Goal: Task Accomplishment & Management: Use online tool/utility

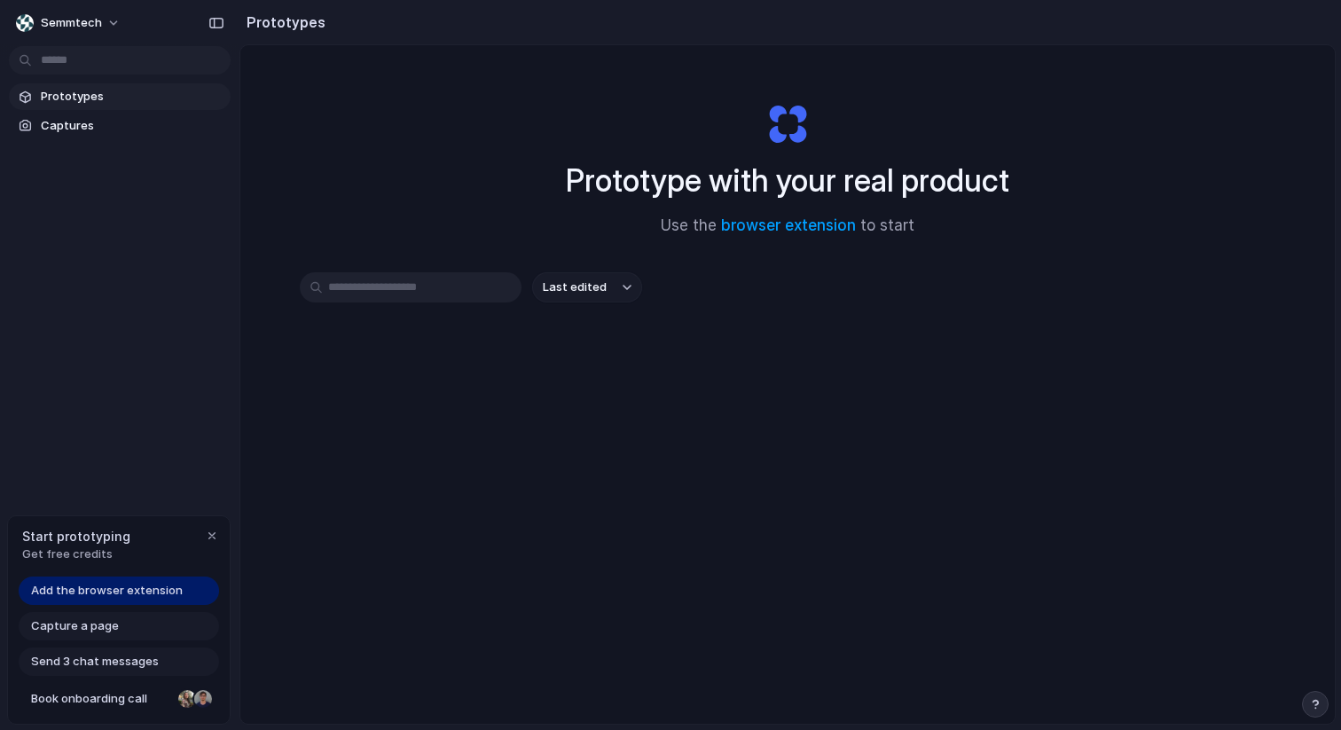
click at [76, 144] on div "Prototypes Captures" at bounding box center [119, 186] width 239 height 372
click at [87, 129] on span "Captures" at bounding box center [132, 126] width 183 height 18
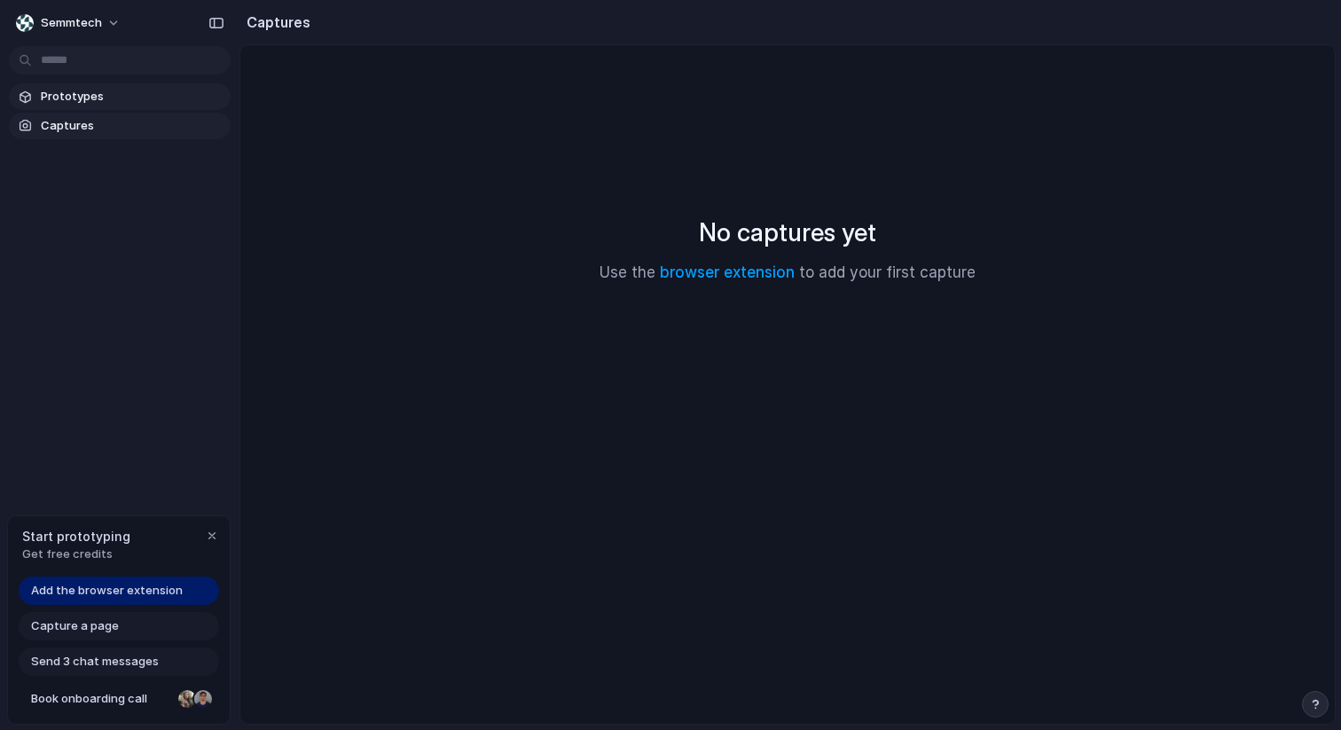
click at [110, 92] on span "Prototypes" at bounding box center [132, 97] width 183 height 18
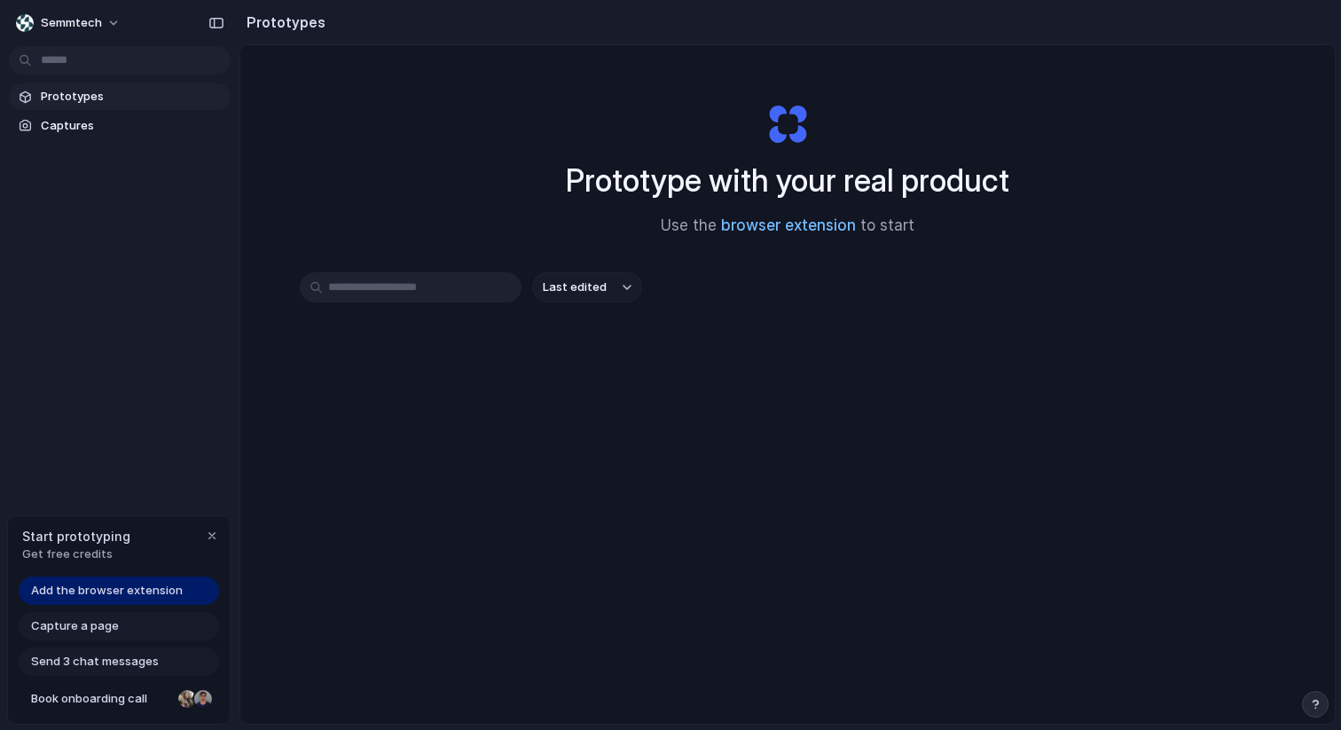
click at [782, 230] on link "browser extension" at bounding box center [788, 225] width 135 height 18
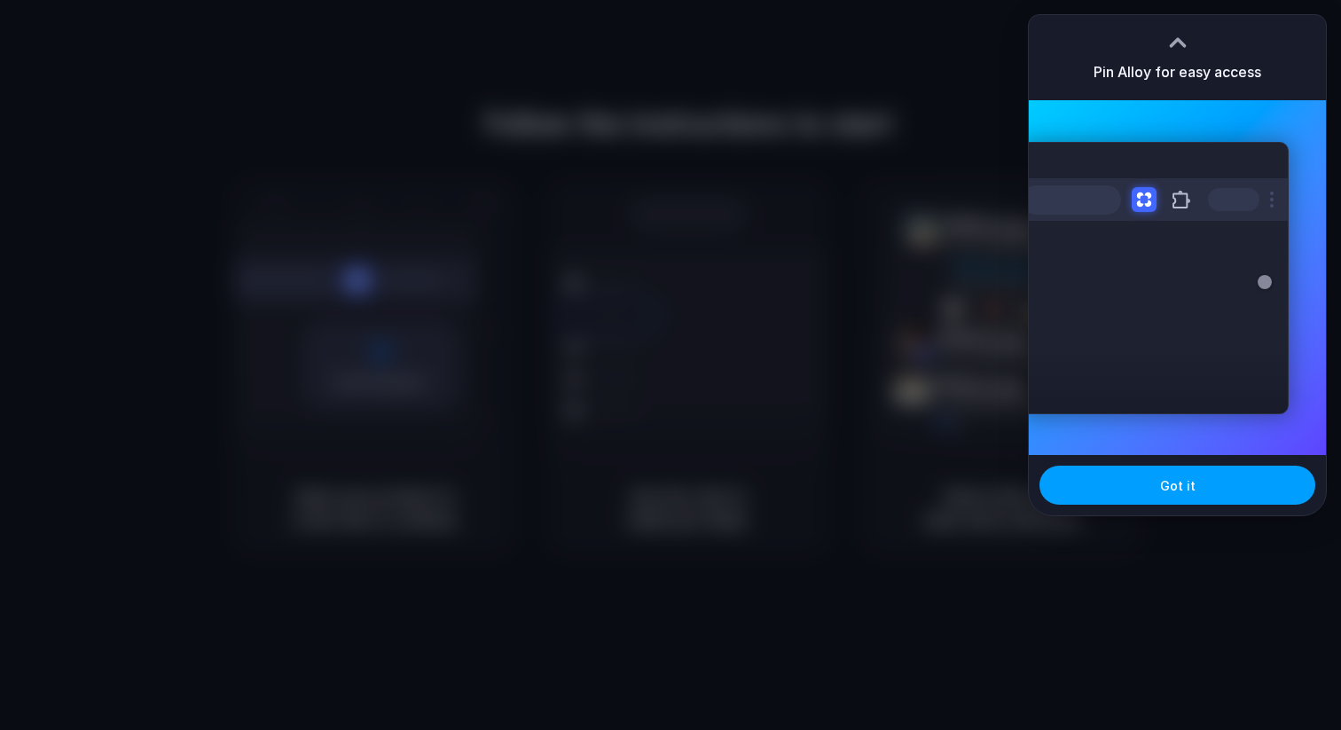
click at [1221, 491] on button "Got it" at bounding box center [1177, 485] width 276 height 39
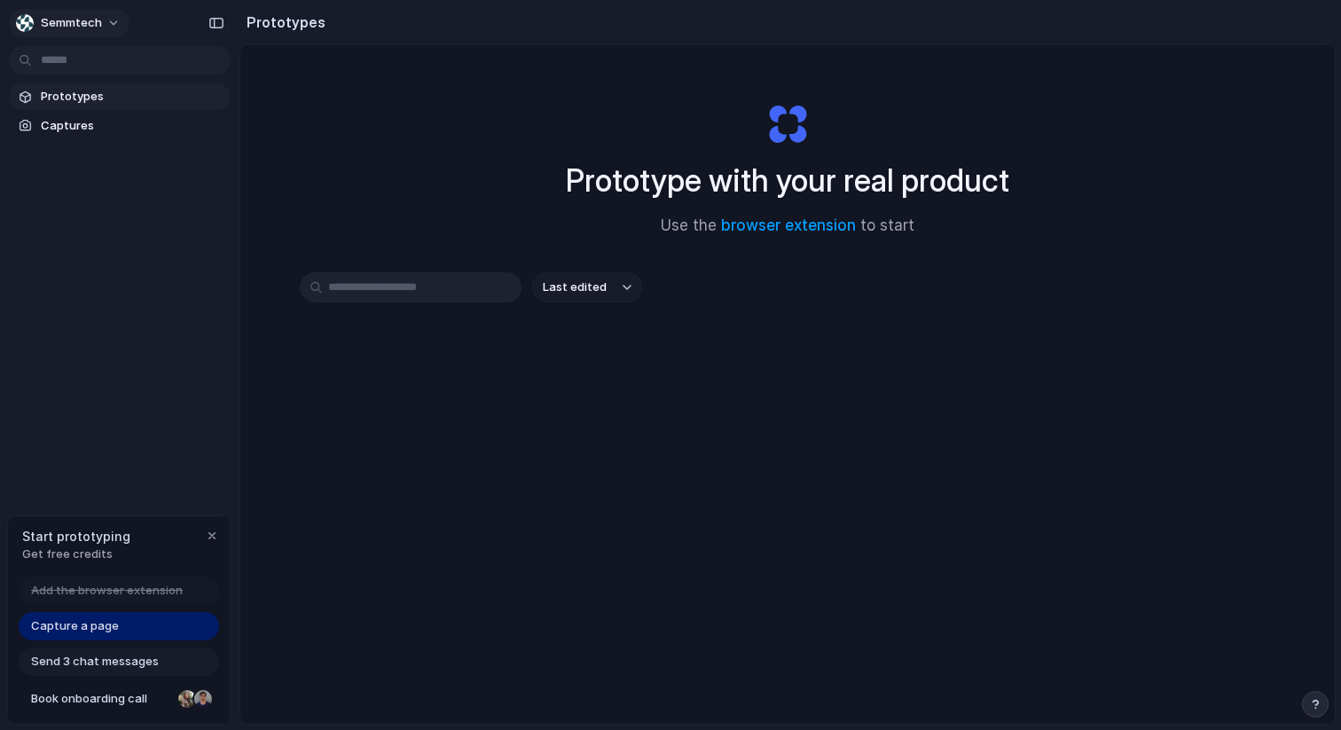
click at [44, 24] on span "Semmtech" at bounding box center [71, 23] width 61 height 18
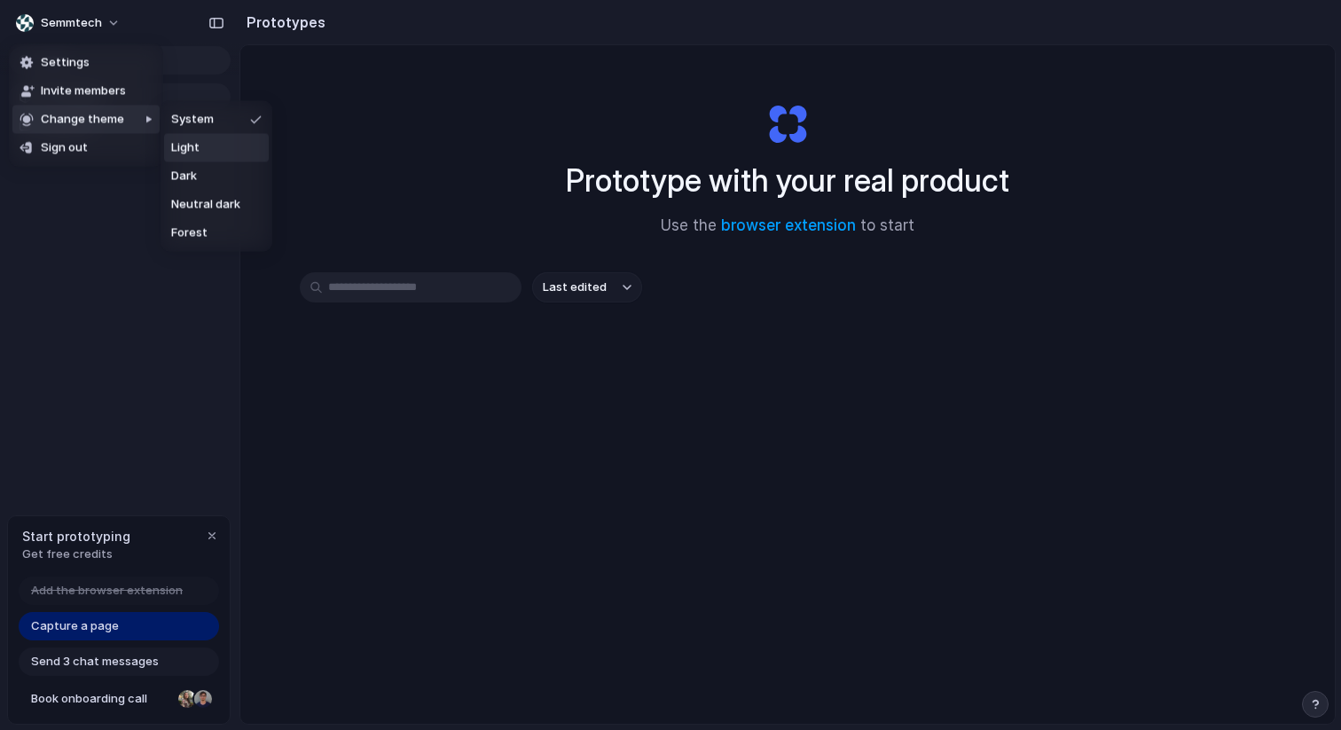
click at [188, 144] on span "Light" at bounding box center [185, 148] width 28 height 18
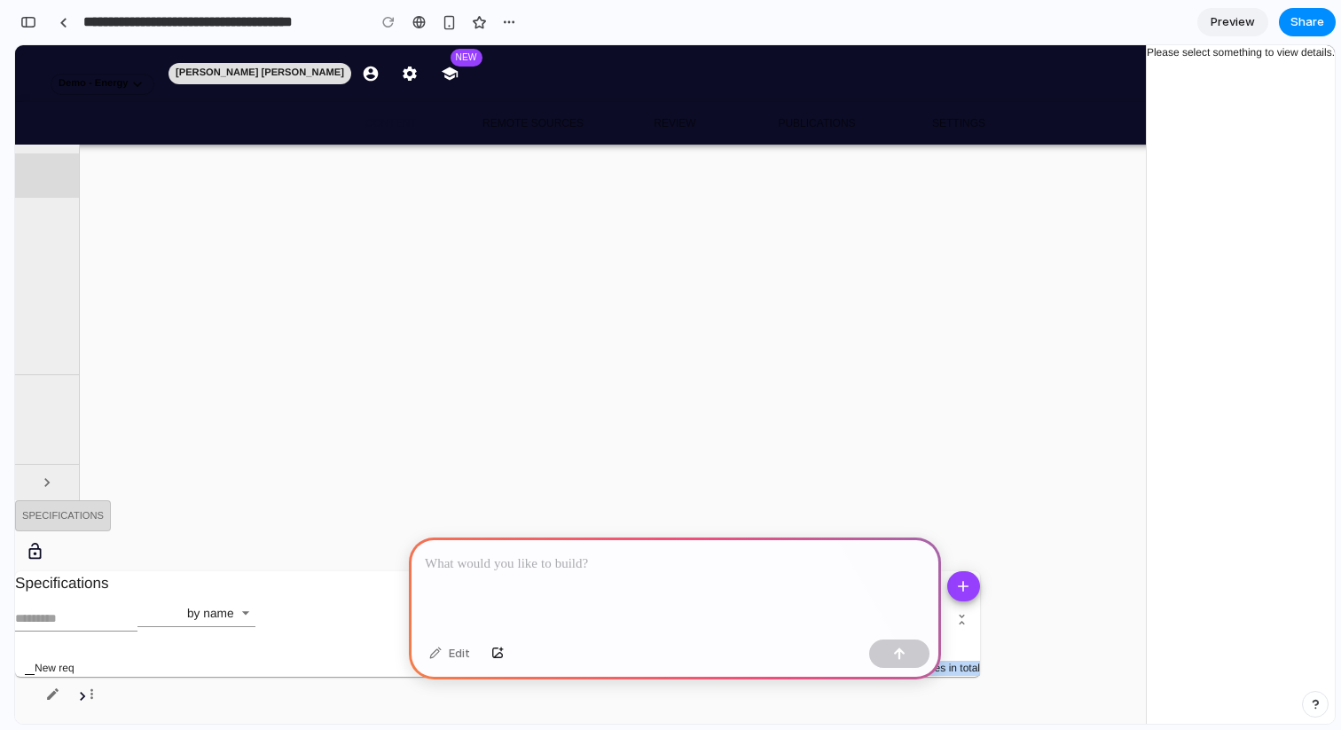
drag, startPoint x: 975, startPoint y: 438, endPoint x: 810, endPoint y: 437, distance: 165.0
click at [810, 500] on div "Specifications Specifications by name New req 1 nodes in total Please select so…" at bounding box center [675, 608] width 1320 height 216
click at [37, 220] on span at bounding box center [37, 220] width 0 height 0
click at [37, 264] on span at bounding box center [37, 264] width 0 height 0
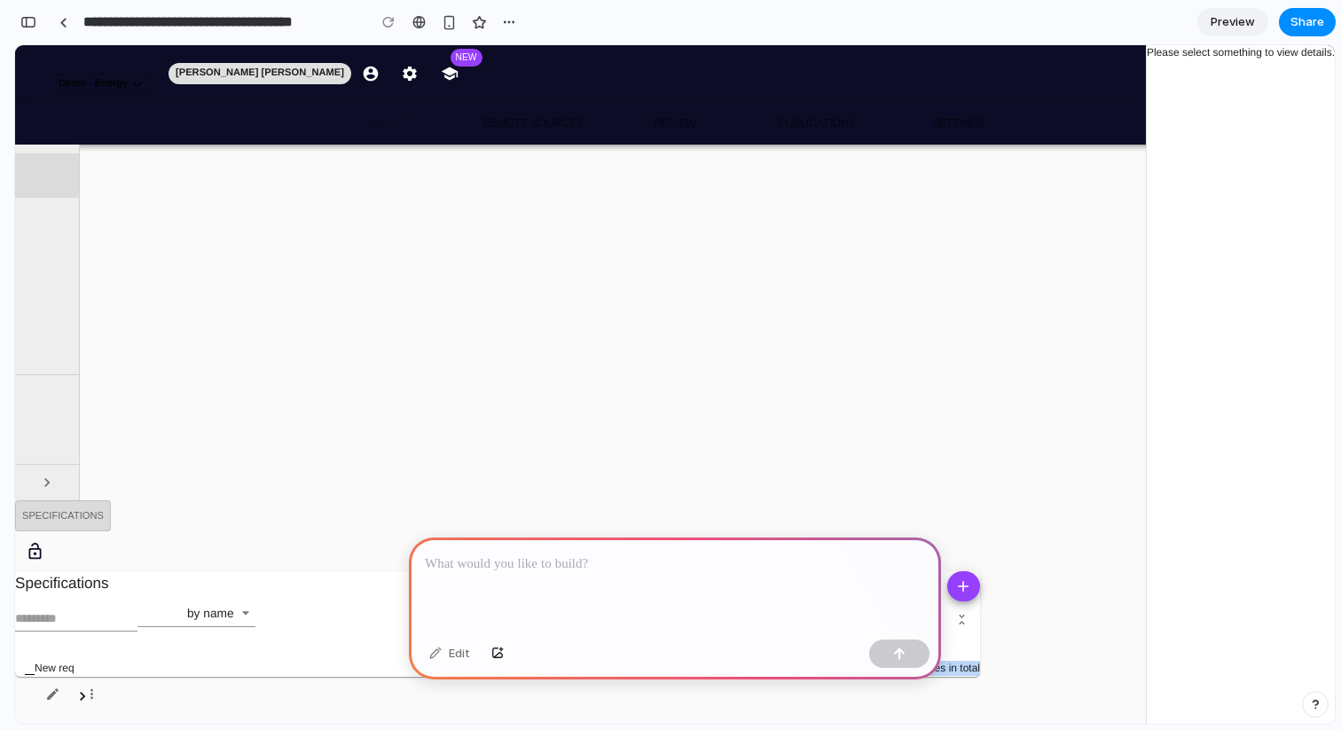
click at [37, 309] on span at bounding box center [37, 309] width 0 height 0
click at [37, 353] on span at bounding box center [37, 353] width 0 height 0
click at [37, 397] on span at bounding box center [37, 397] width 0 height 0
click at [45, 460] on div at bounding box center [47, 442] width 64 height 44
click at [1242, 21] on span "Preview" at bounding box center [1233, 22] width 44 height 18
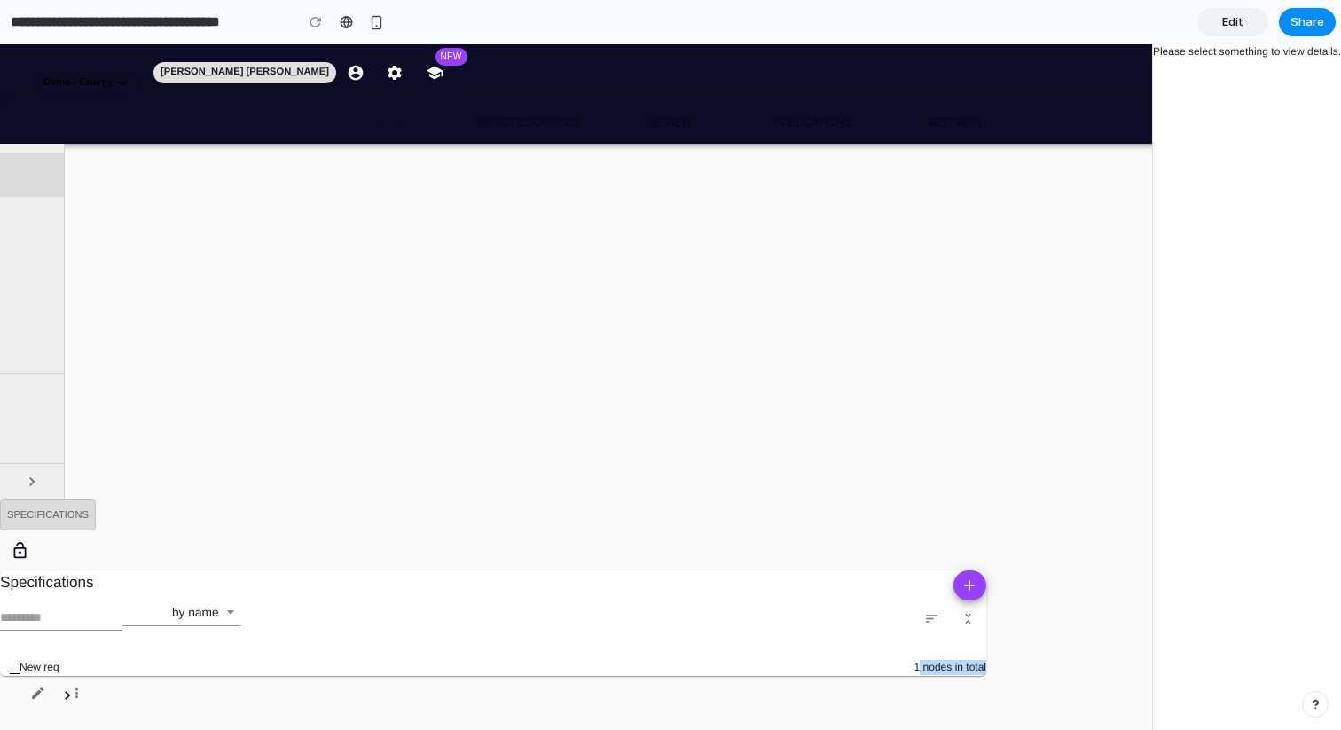
click at [56, 175] on div at bounding box center [47, 175] width 50 height 0
click at [122, 608] on input "search" at bounding box center [61, 619] width 122 height 23
type input "**********"
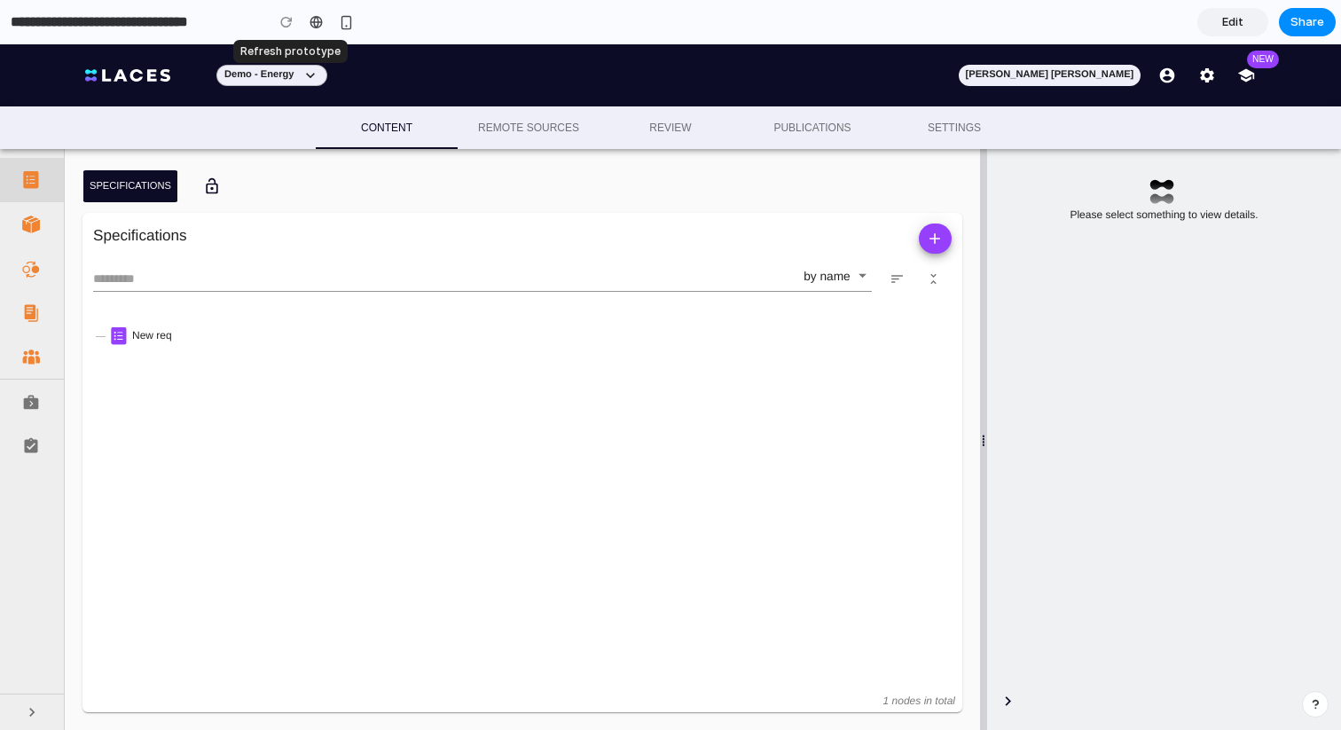
click at [289, 22] on div at bounding box center [286, 22] width 27 height 27
click at [43, 216] on div at bounding box center [47, 225] width 50 height 18
click at [42, 265] on div at bounding box center [47, 269] width 50 height 18
click at [41, 310] on div at bounding box center [47, 313] width 50 height 18
click at [32, 358] on span at bounding box center [31, 358] width 18 height 18
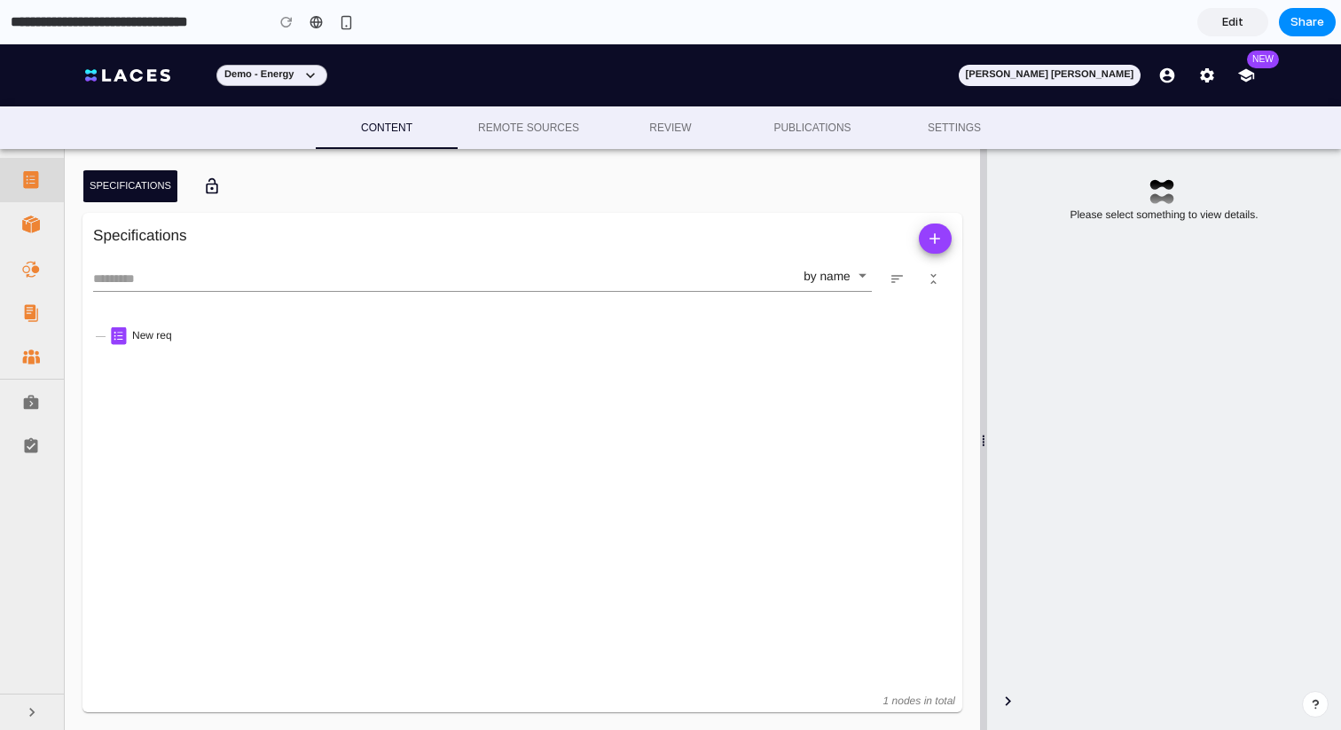
click at [40, 440] on div at bounding box center [47, 446] width 50 height 18
click at [1221, 25] on link "Edit" at bounding box center [1232, 22] width 71 height 28
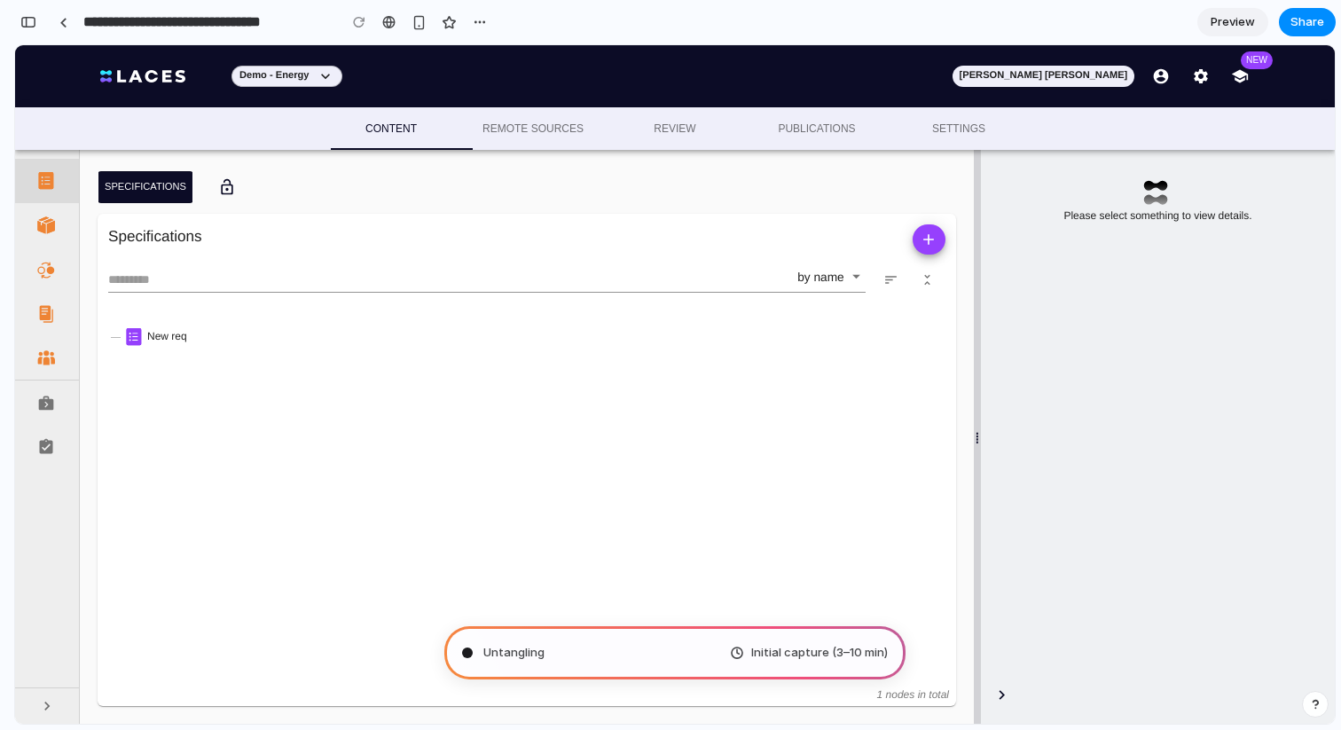
scroll to position [82, 0]
click at [52, 239] on div at bounding box center [47, 225] width 64 height 44
click at [52, 234] on div at bounding box center [47, 225] width 64 height 44
click at [52, 265] on span at bounding box center [46, 270] width 18 height 18
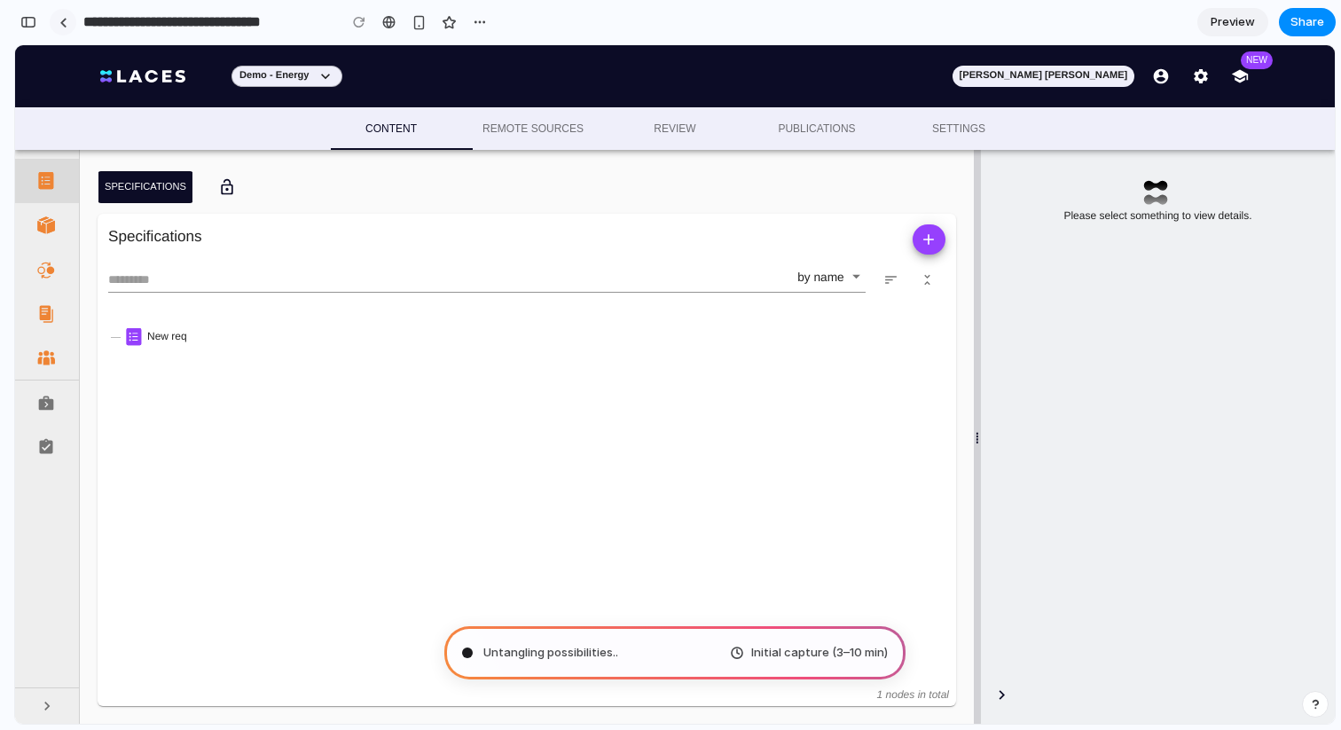
click at [63, 18] on div at bounding box center [63, 23] width 8 height 10
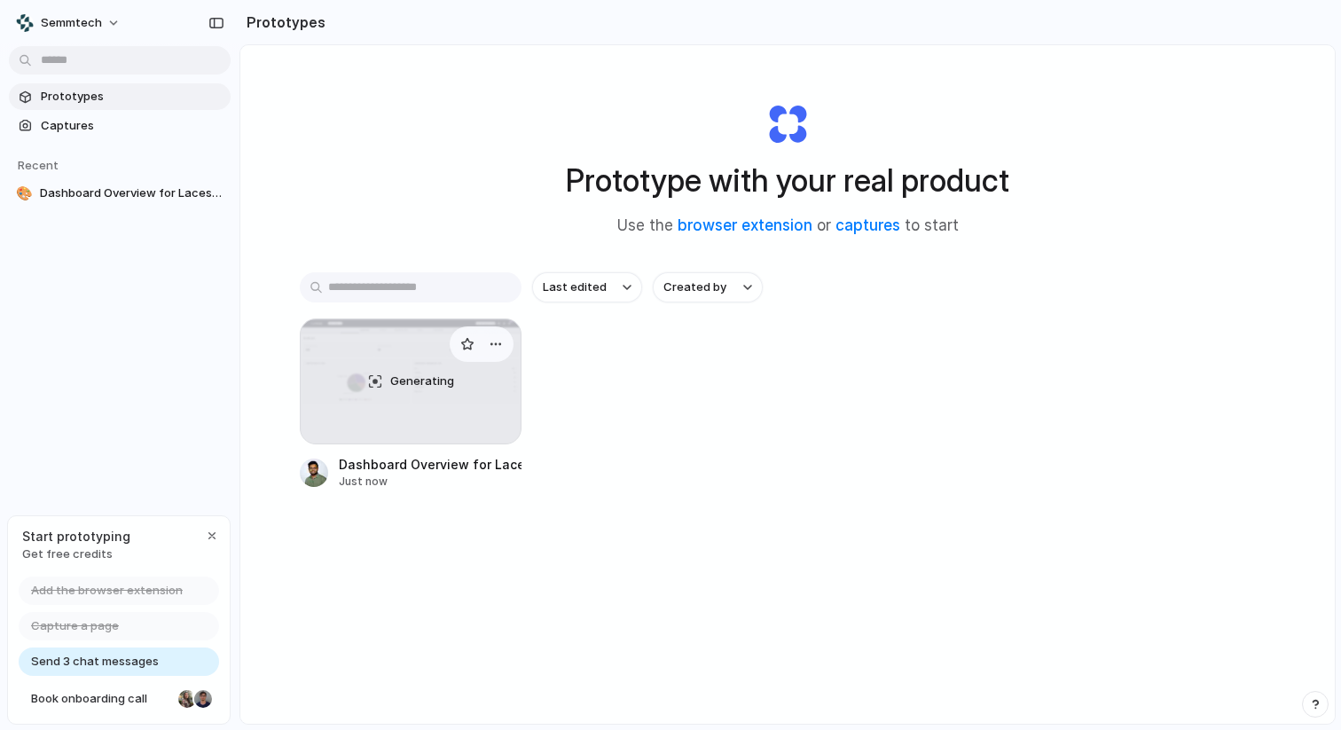
click at [417, 392] on div "Generating" at bounding box center [411, 381] width 220 height 124
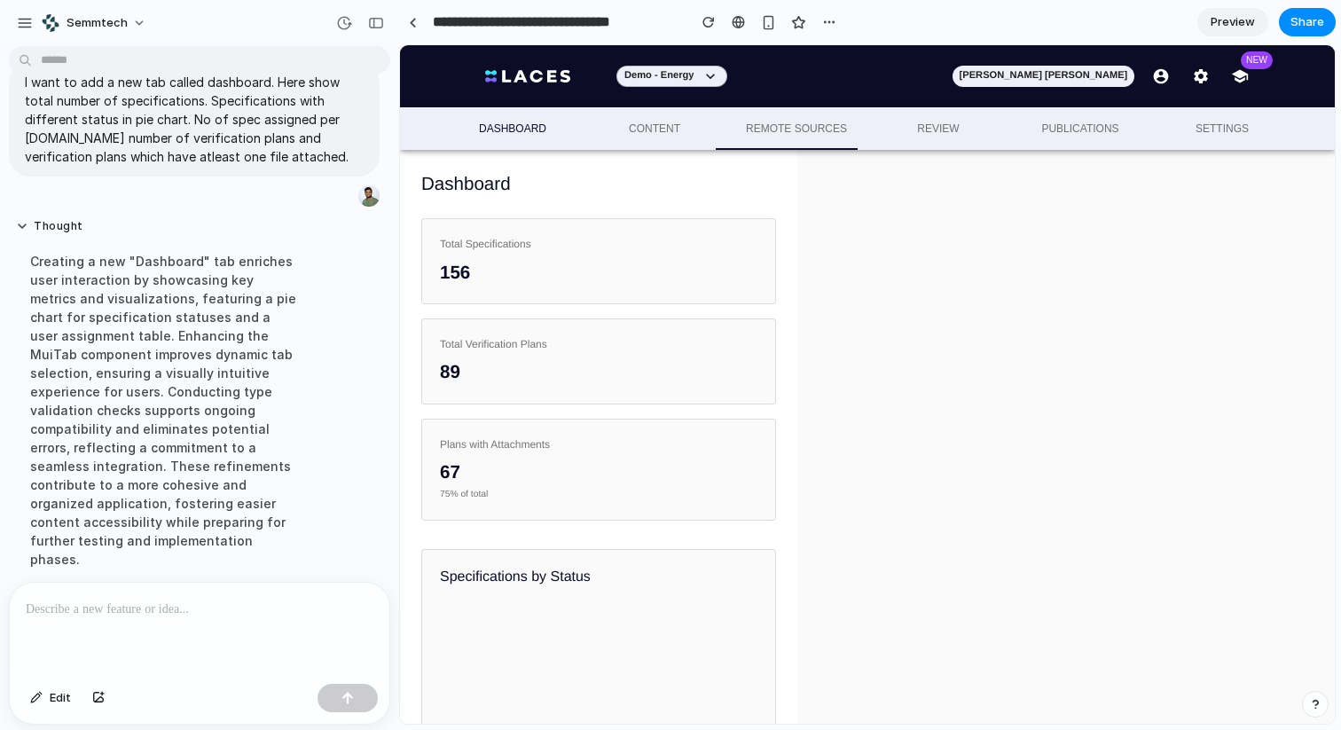
scroll to position [249, 0]
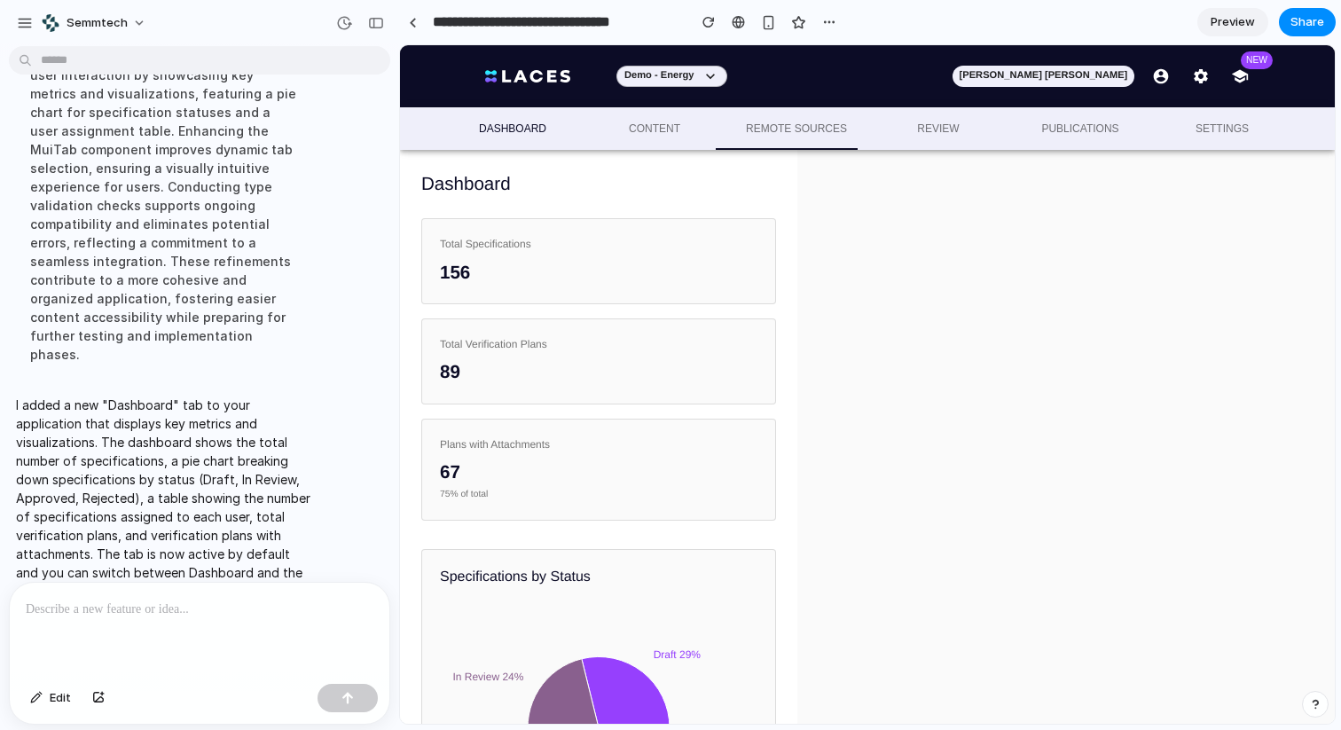
click at [527, 127] on span "Dashboard" at bounding box center [512, 129] width 121 height 19
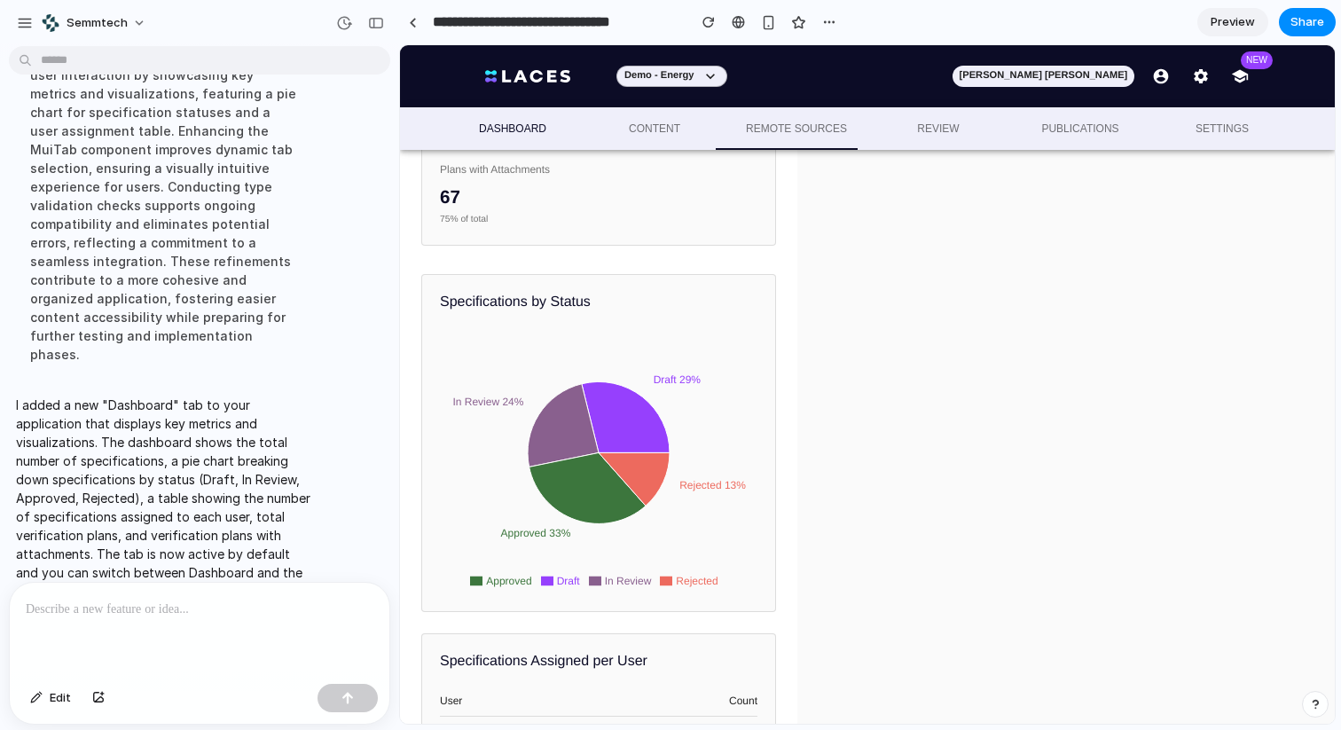
scroll to position [0, 0]
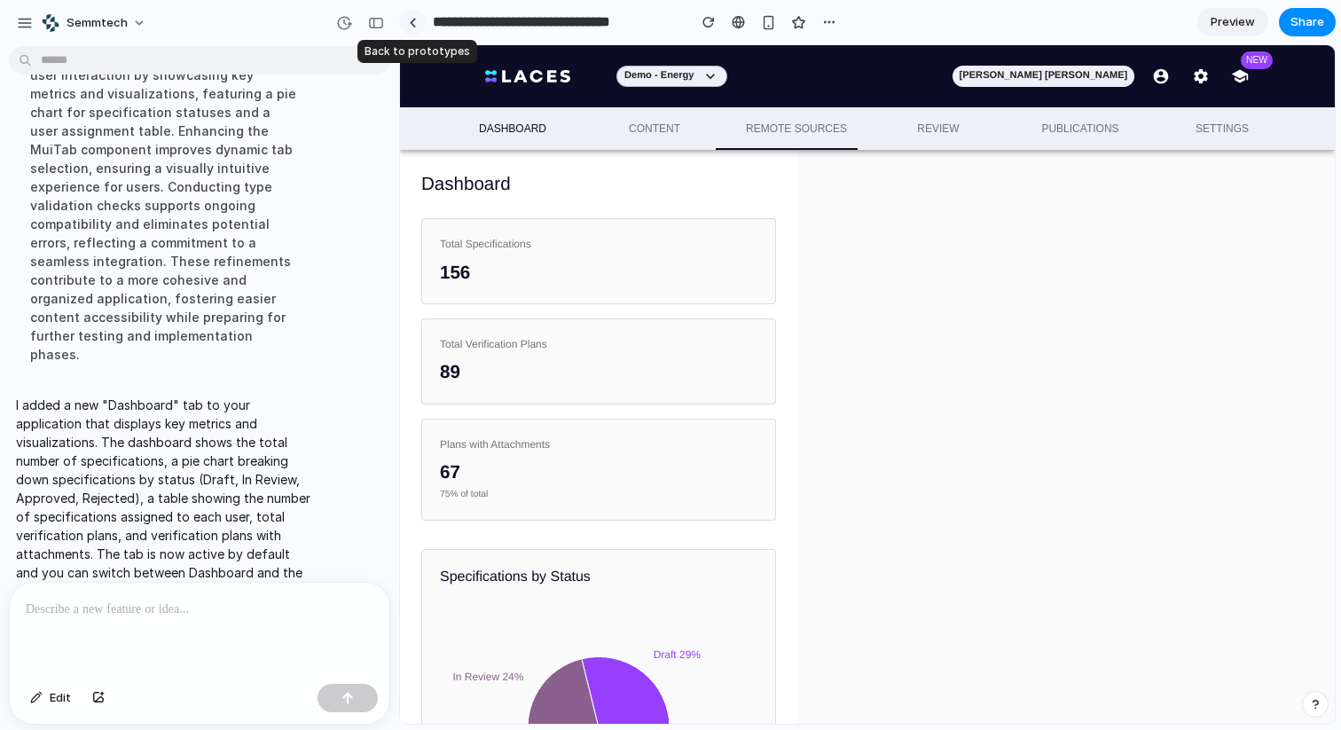
click at [407, 20] on link at bounding box center [412, 22] width 27 height 27
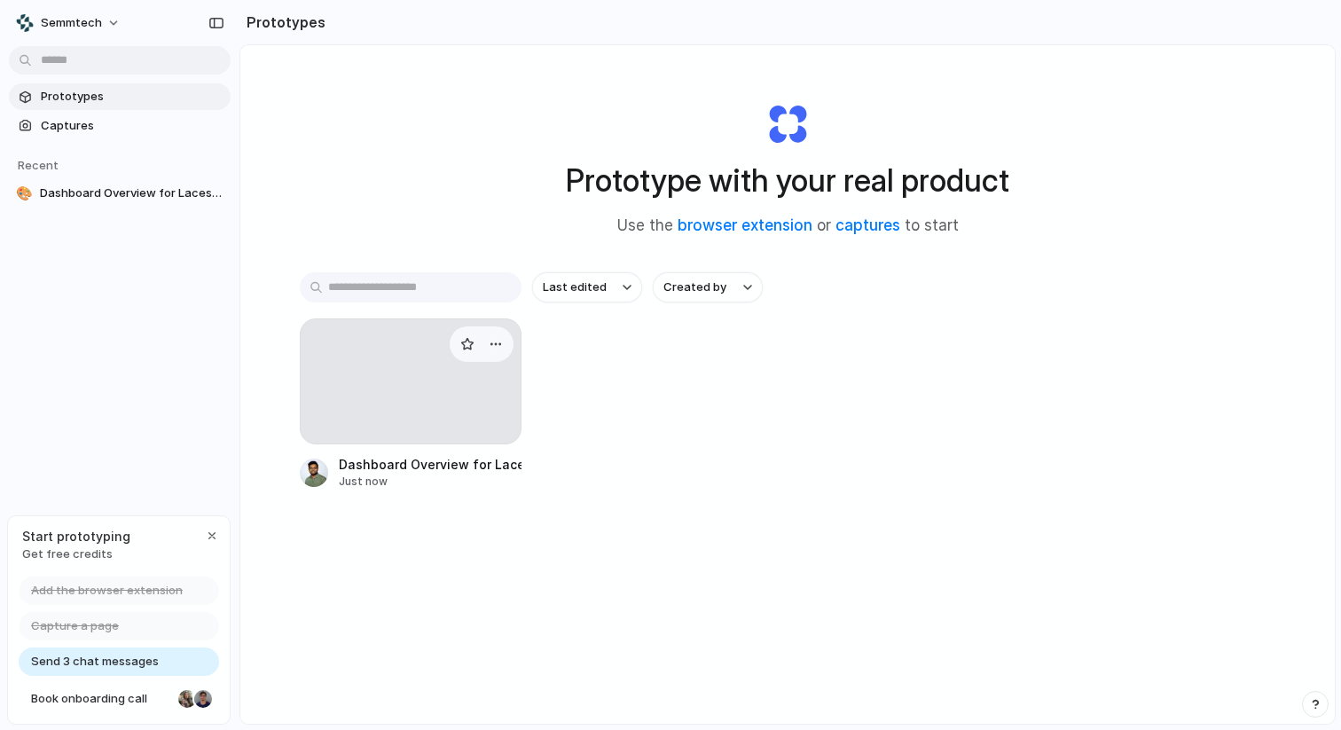
click at [374, 433] on div at bounding box center [411, 381] width 222 height 126
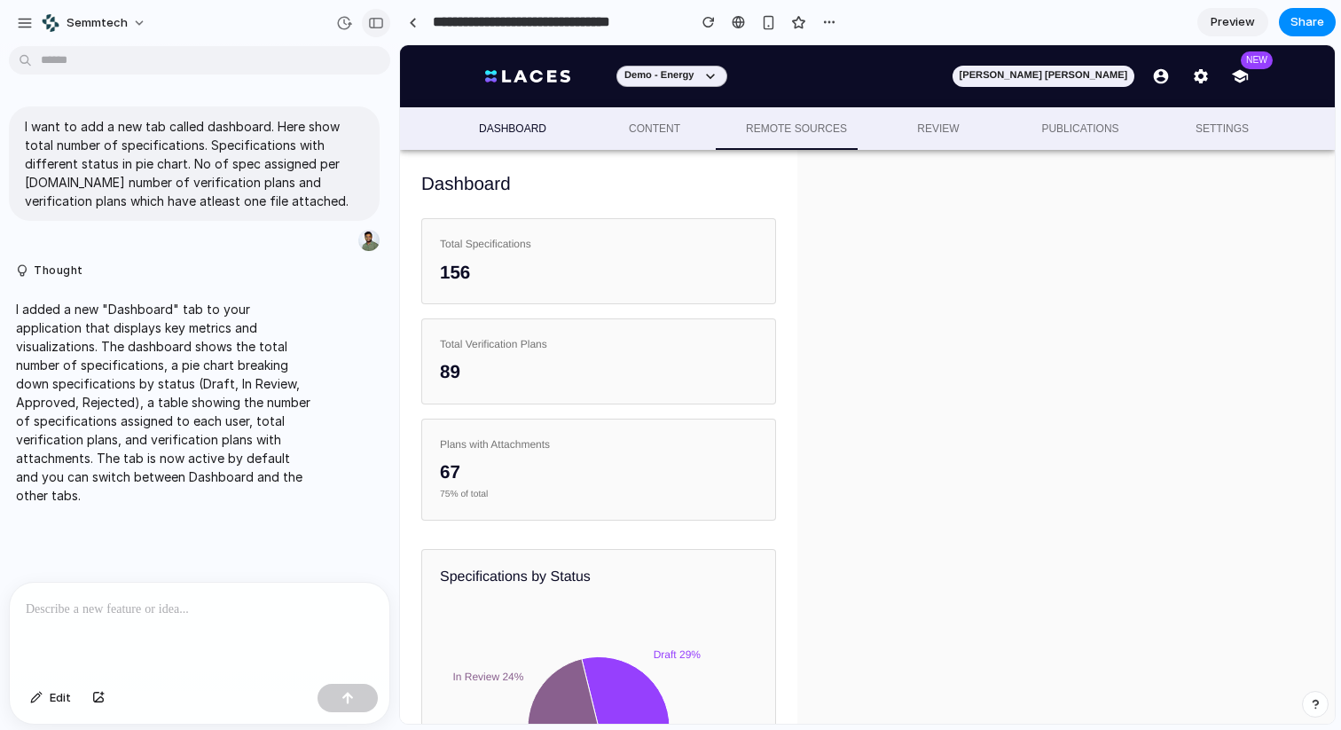
click at [376, 13] on button "button" at bounding box center [376, 23] width 28 height 28
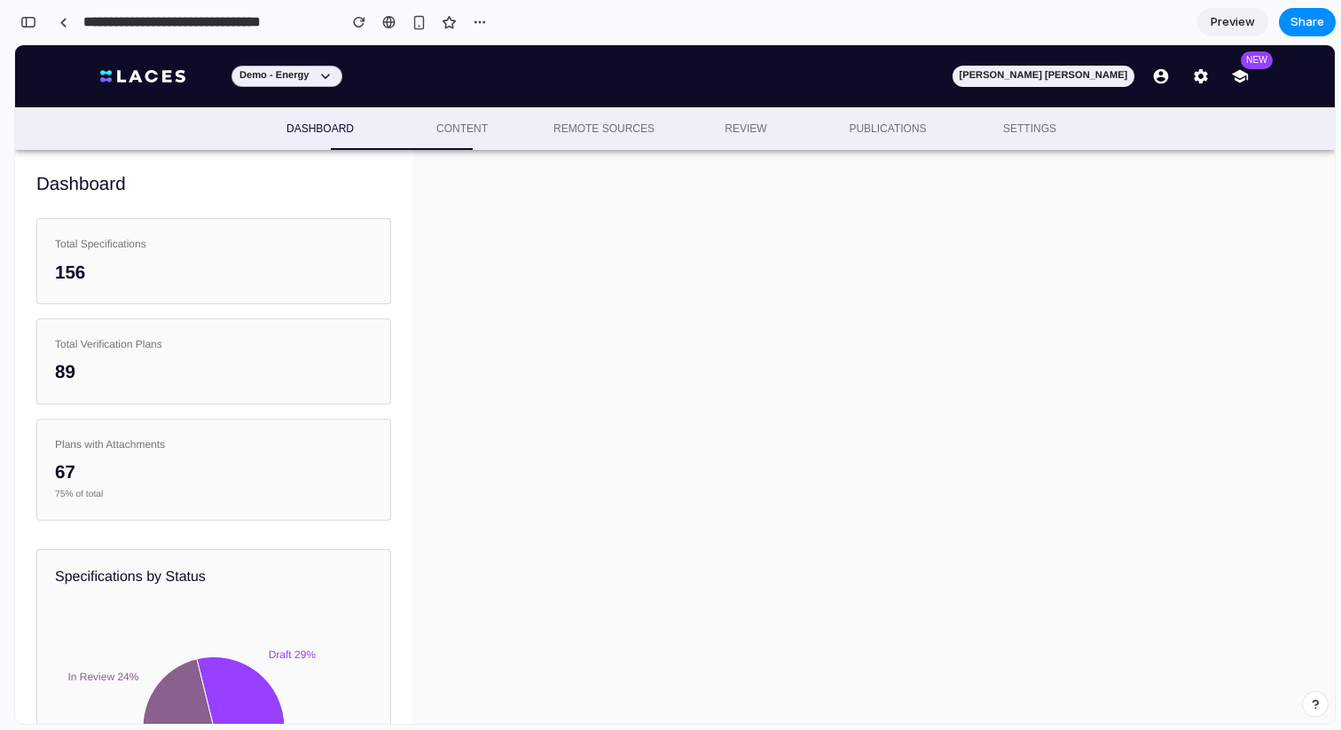
click at [312, 119] on button "Dashboard" at bounding box center [320, 128] width 142 height 43
click at [431, 118] on button "Content" at bounding box center [462, 128] width 142 height 43
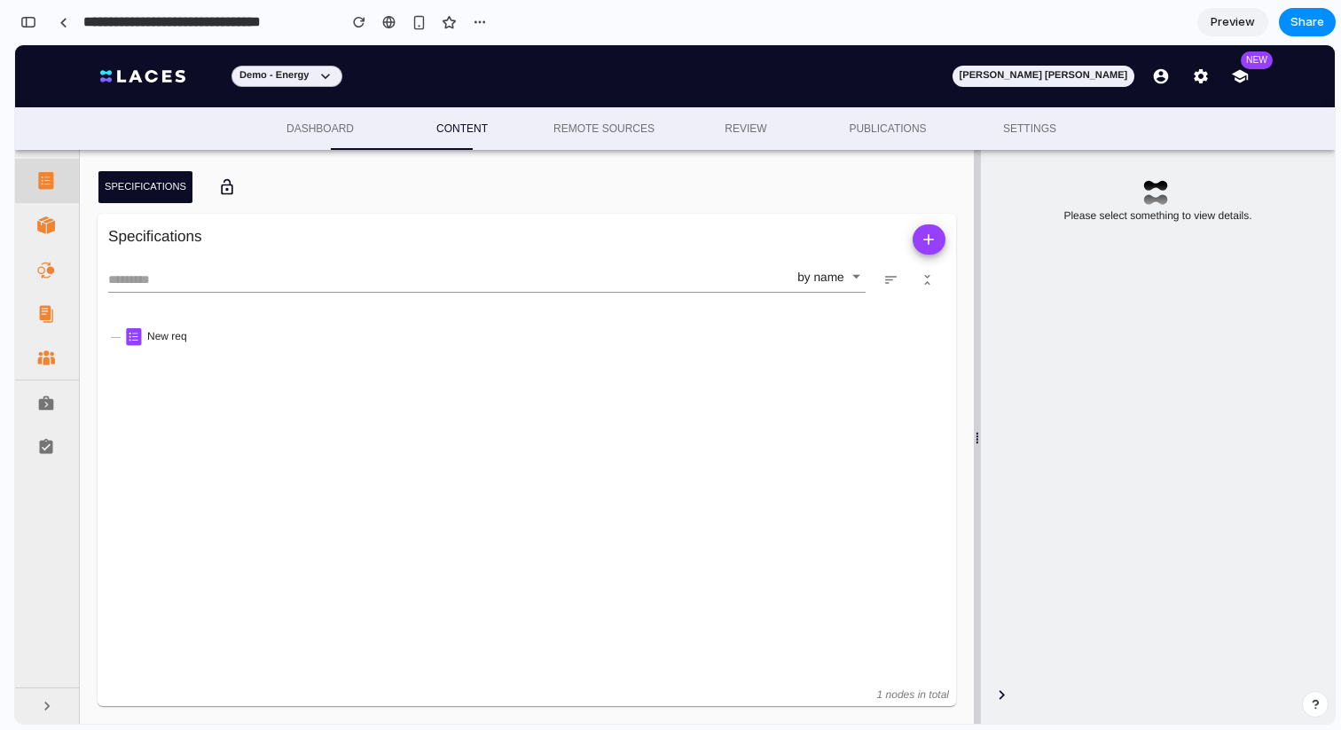
click at [317, 129] on span "Dashboard" at bounding box center [320, 129] width 121 height 19
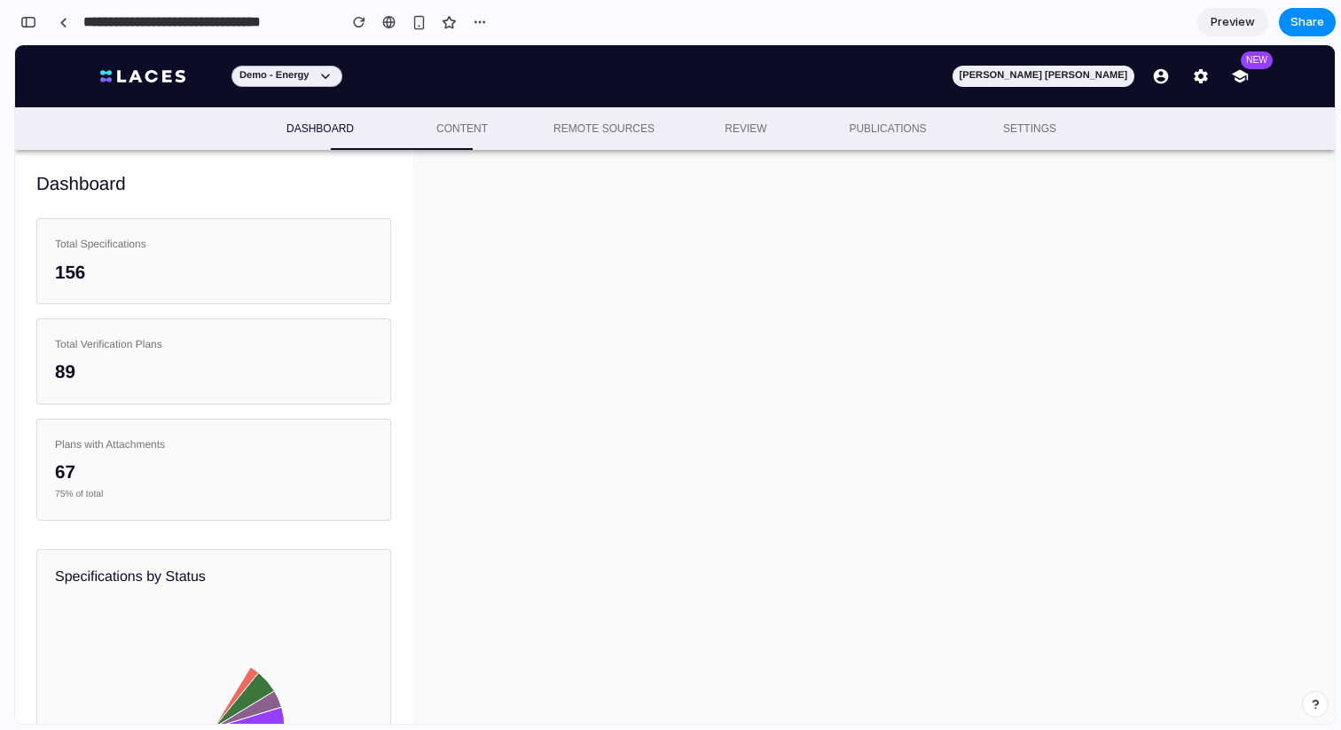
click at [473, 120] on span "Content" at bounding box center [462, 129] width 121 height 19
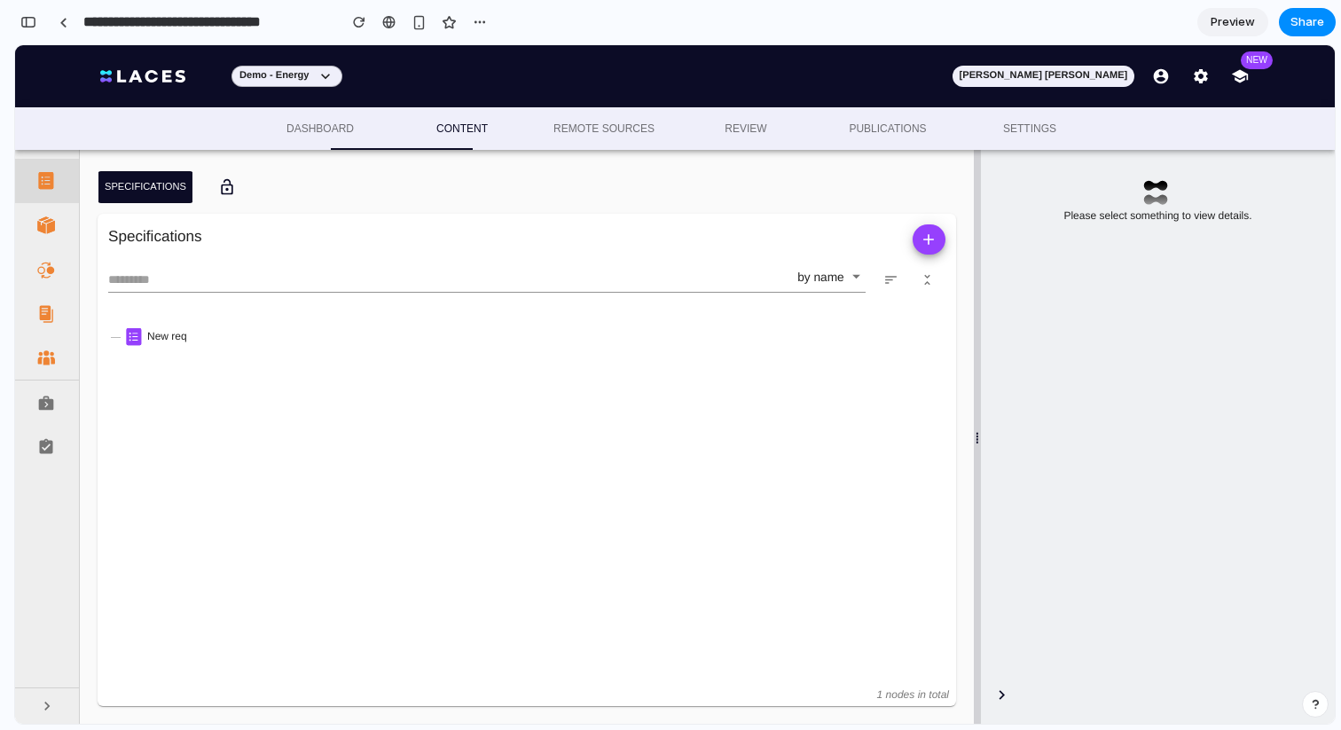
click at [586, 130] on span "Remote sources" at bounding box center [604, 129] width 121 height 19
click at [318, 130] on span "Dashboard" at bounding box center [320, 129] width 121 height 19
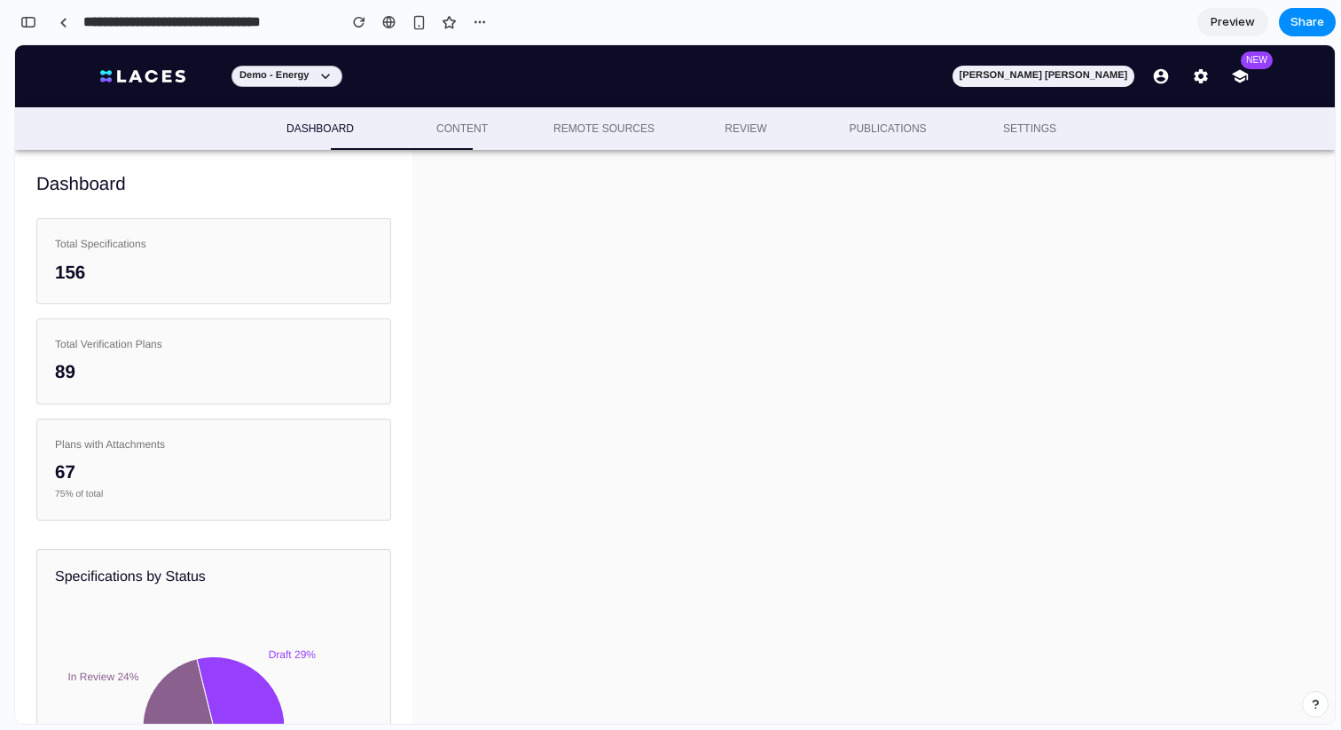
click at [69, 366] on div "89" at bounding box center [214, 372] width 318 height 26
click at [114, 457] on div "Plans with Attachments 67 75 % of total" at bounding box center [213, 470] width 355 height 102
click at [71, 26] on link at bounding box center [63, 22] width 27 height 27
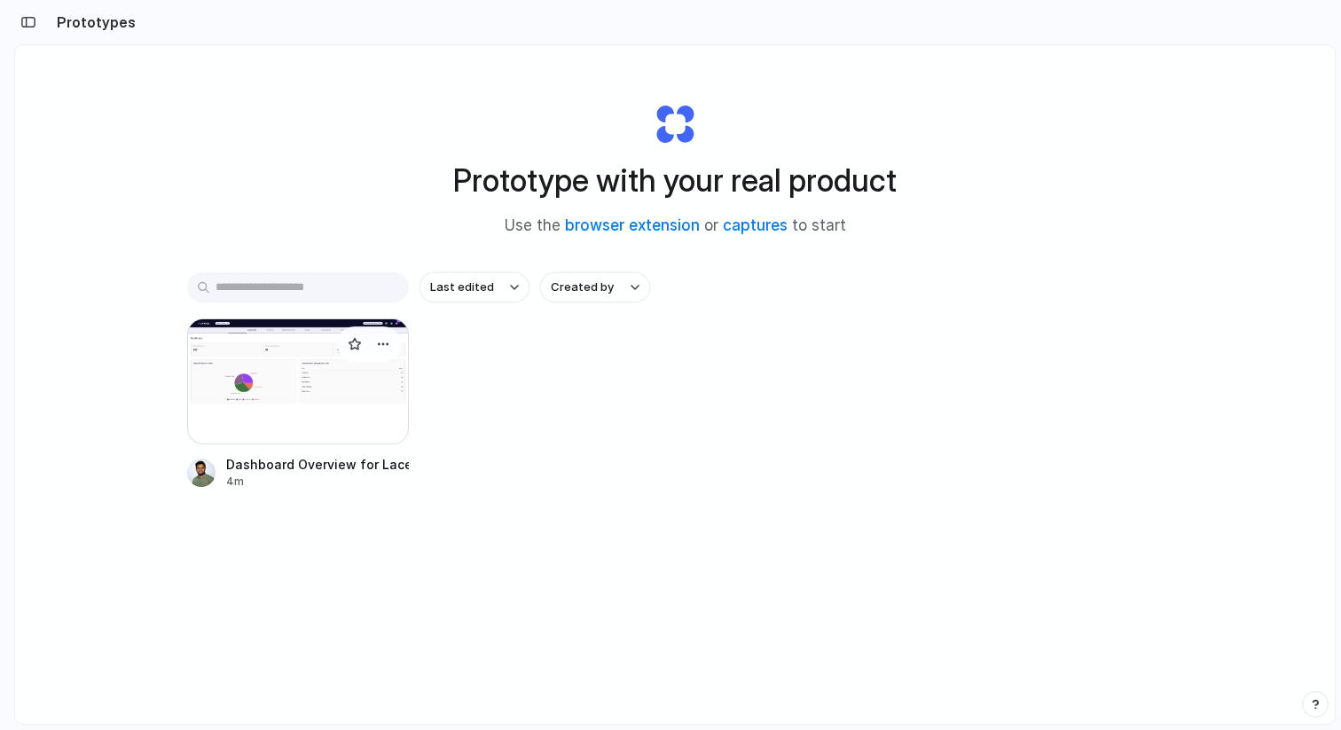
click at [332, 364] on div at bounding box center [298, 381] width 222 height 126
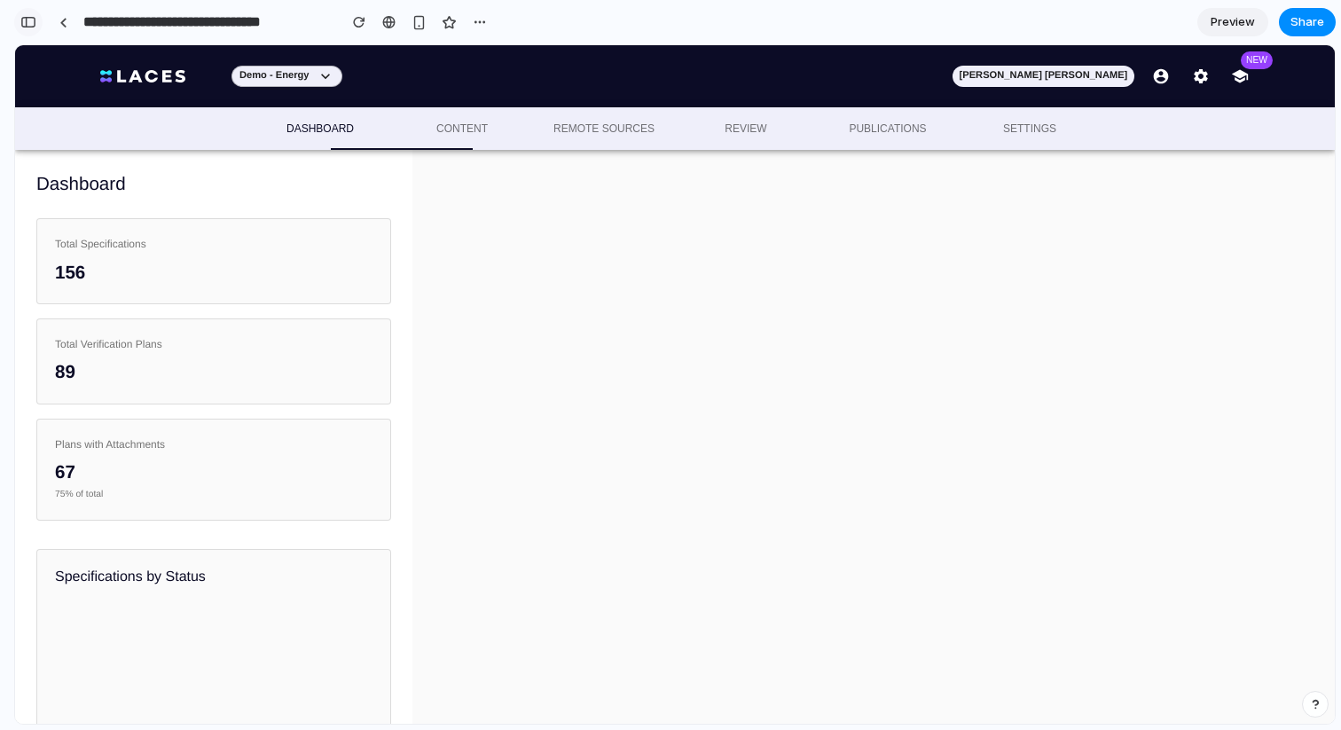
click at [27, 29] on button "button" at bounding box center [28, 22] width 28 height 28
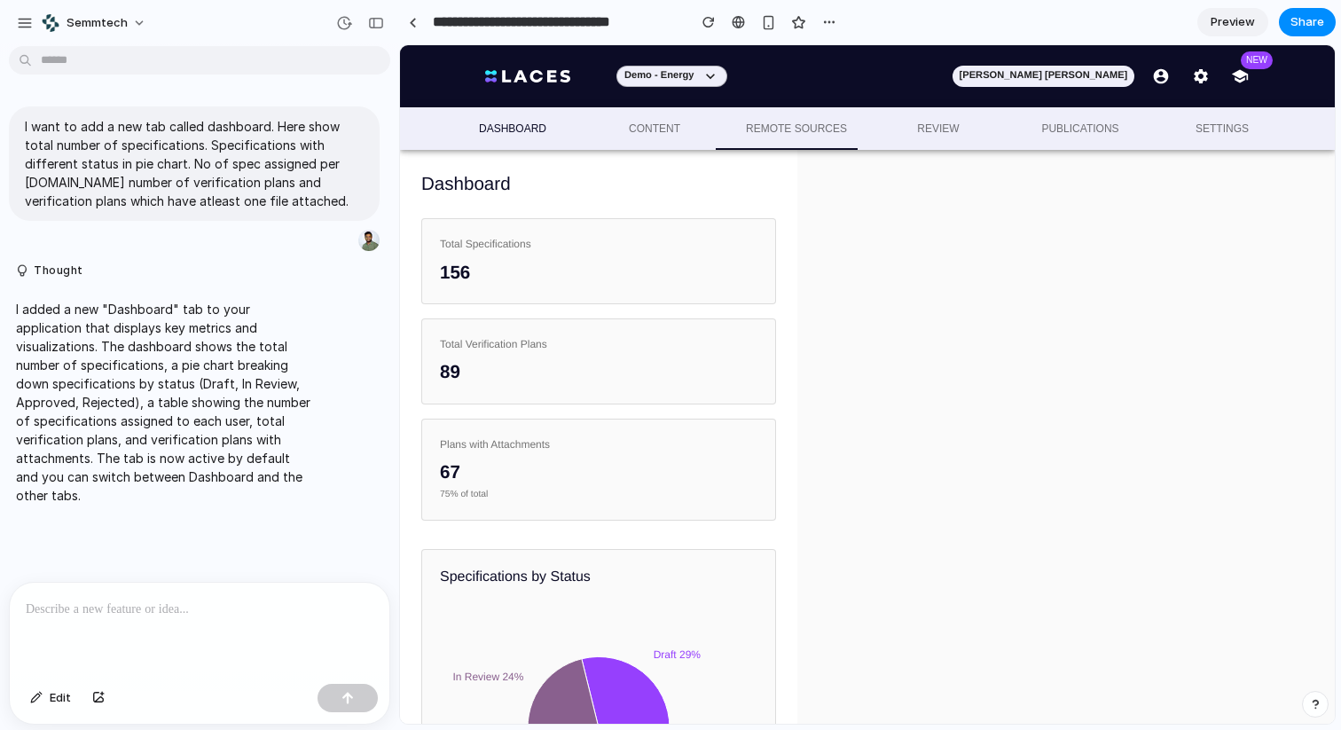
click at [187, 633] on div at bounding box center [200, 630] width 380 height 94
click at [365, 703] on button "button" at bounding box center [348, 698] width 60 height 28
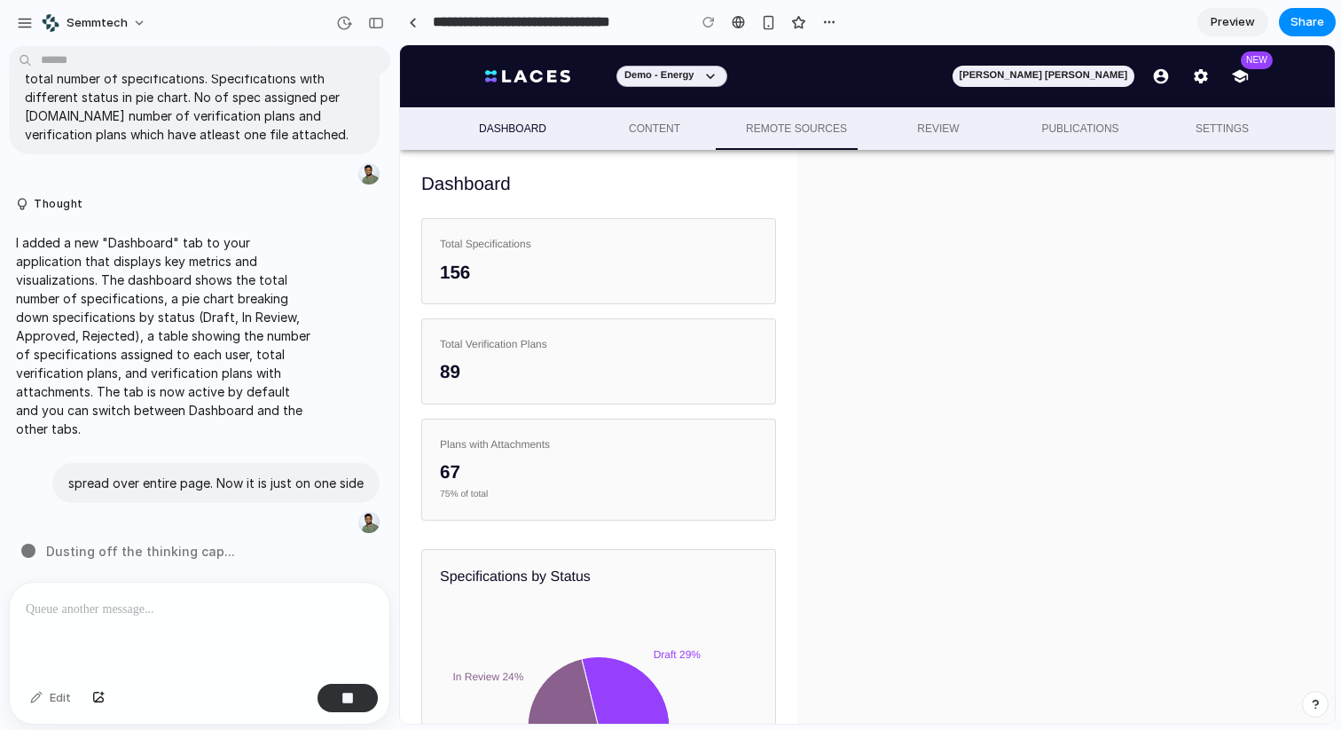
click at [658, 129] on span "Content" at bounding box center [654, 129] width 121 height 19
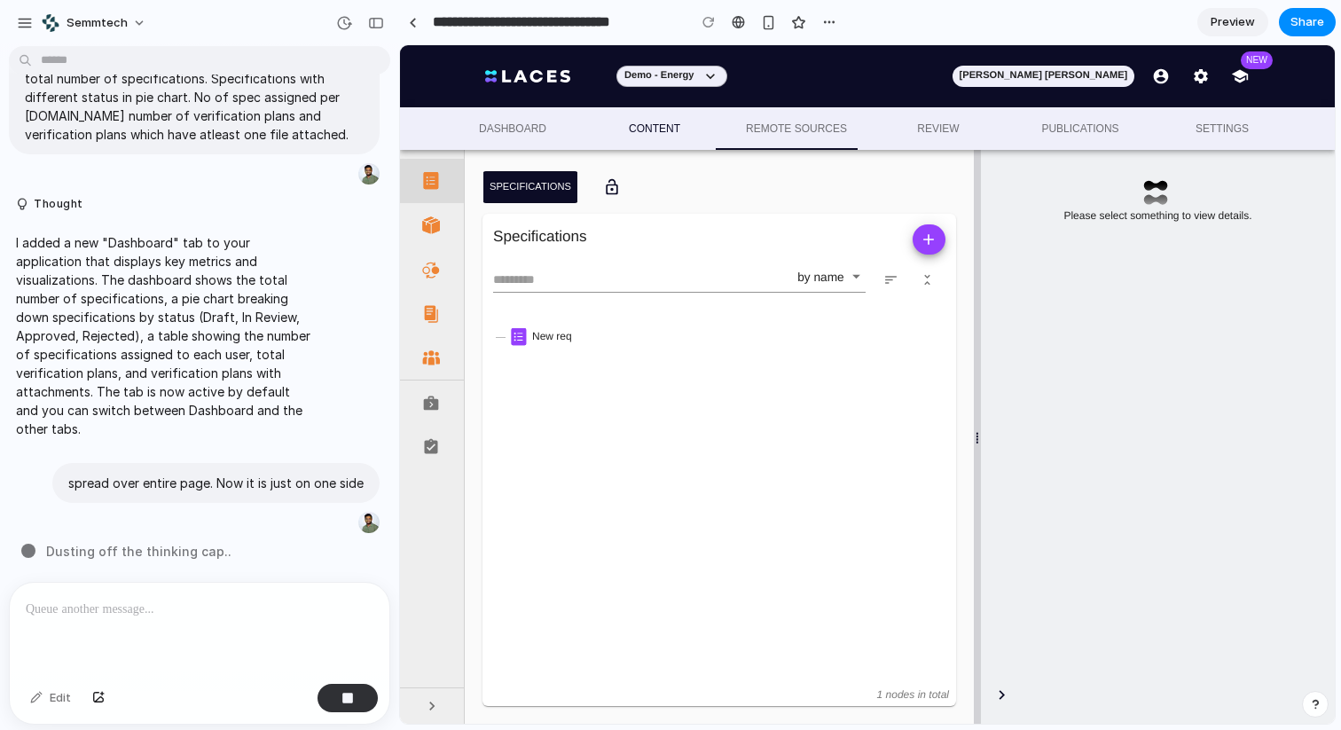
click at [522, 126] on span "Dashboard" at bounding box center [512, 129] width 121 height 19
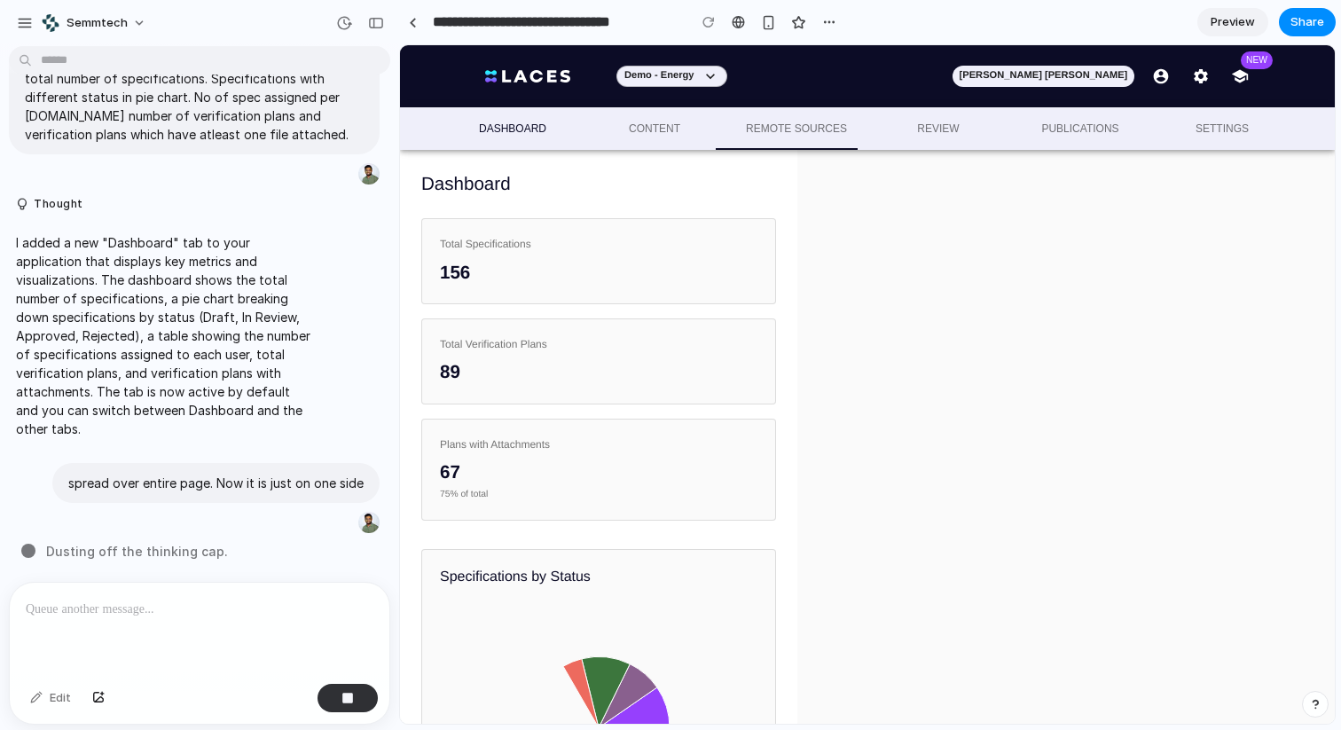
click at [675, 132] on span "Content" at bounding box center [654, 129] width 121 height 19
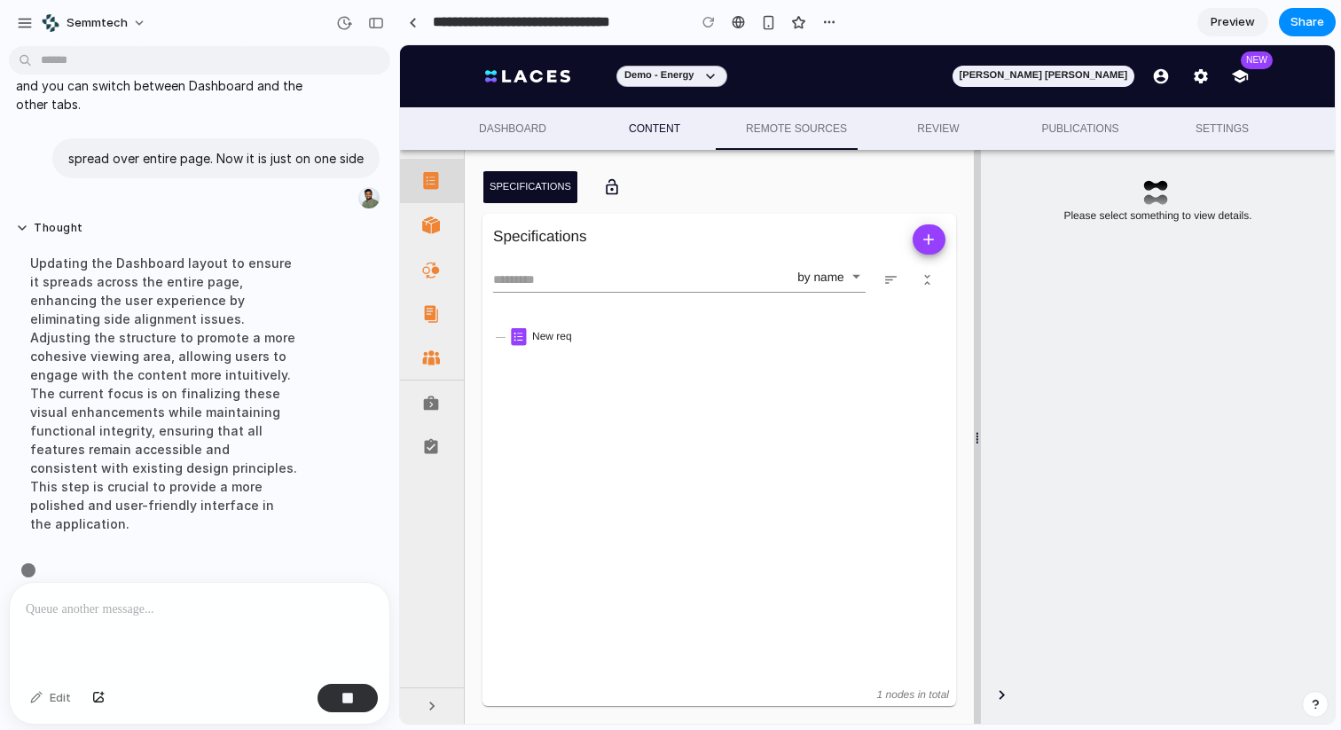
scroll to position [392, 0]
click at [510, 115] on button "Dashboard" at bounding box center [513, 128] width 142 height 43
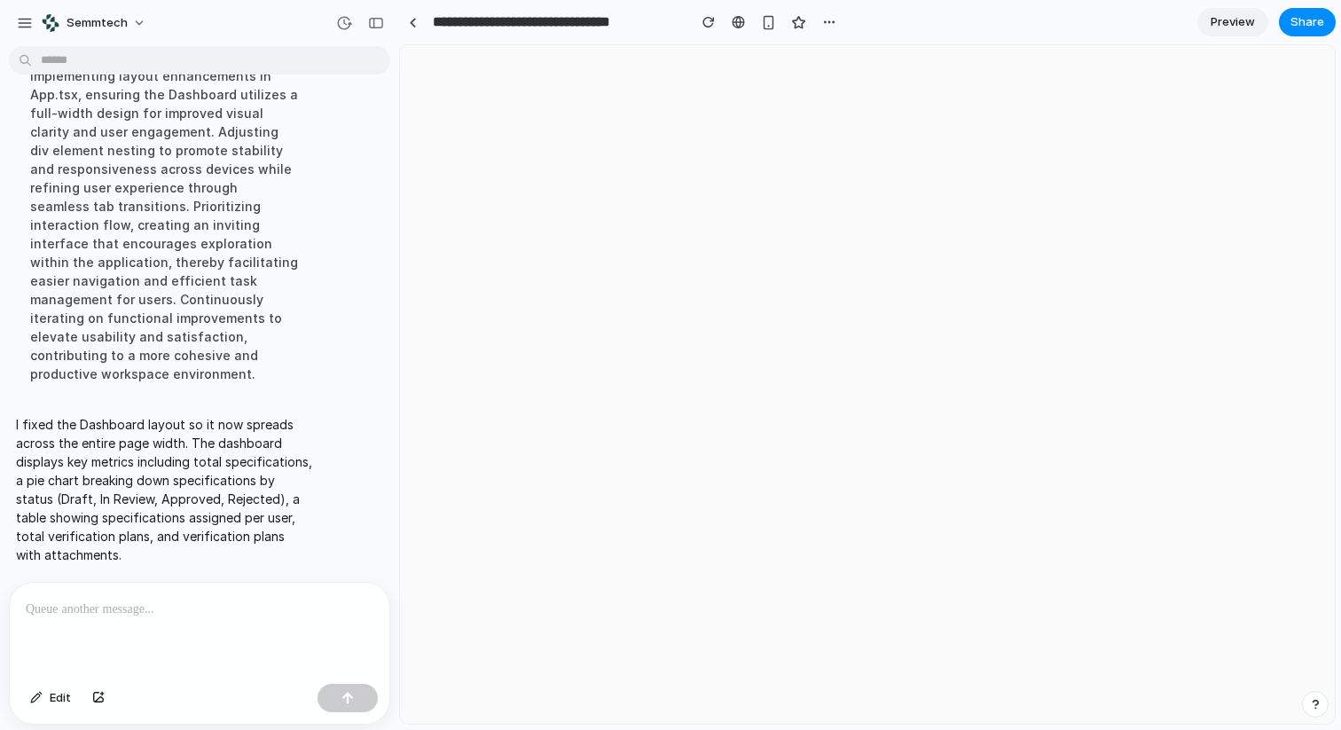
scroll to position [0, 0]
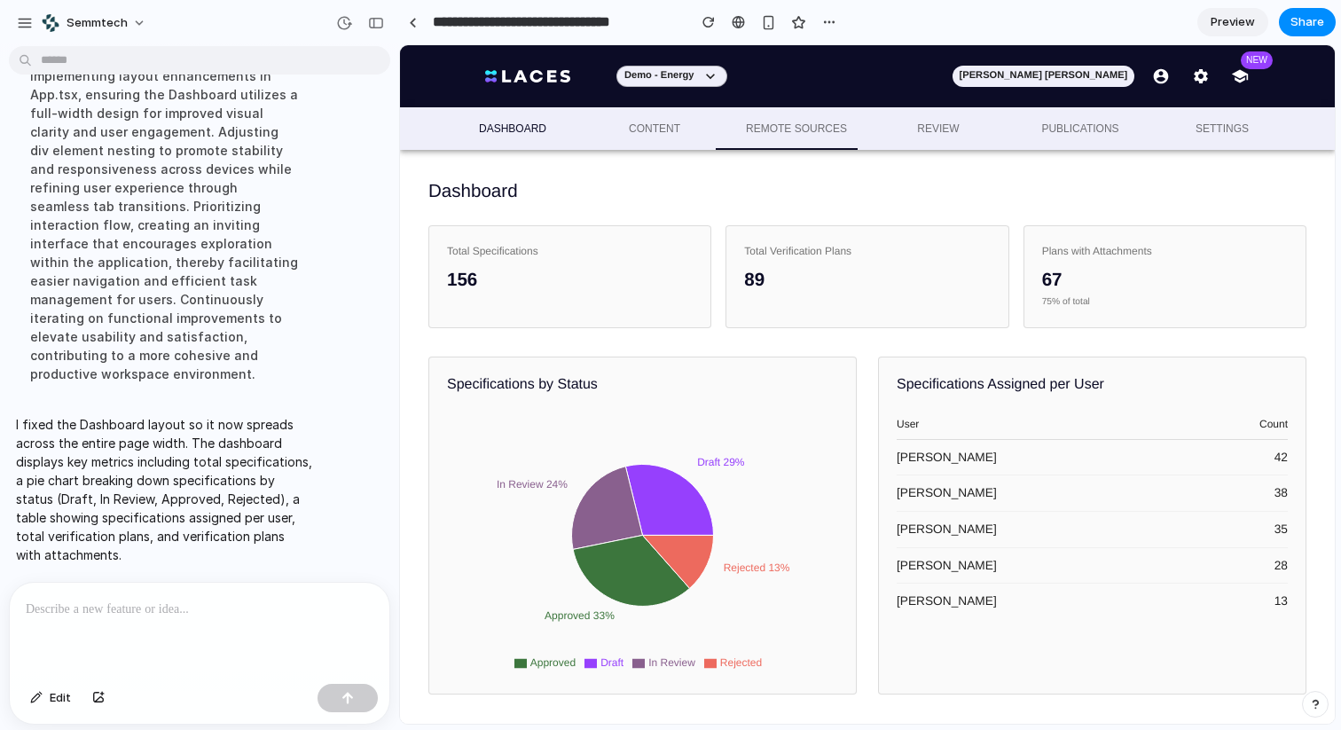
click at [515, 118] on button "Dashboard" at bounding box center [513, 128] width 142 height 43
click at [514, 133] on span "Dashboard" at bounding box center [512, 129] width 121 height 19
click at [669, 117] on button "Content" at bounding box center [655, 128] width 142 height 43
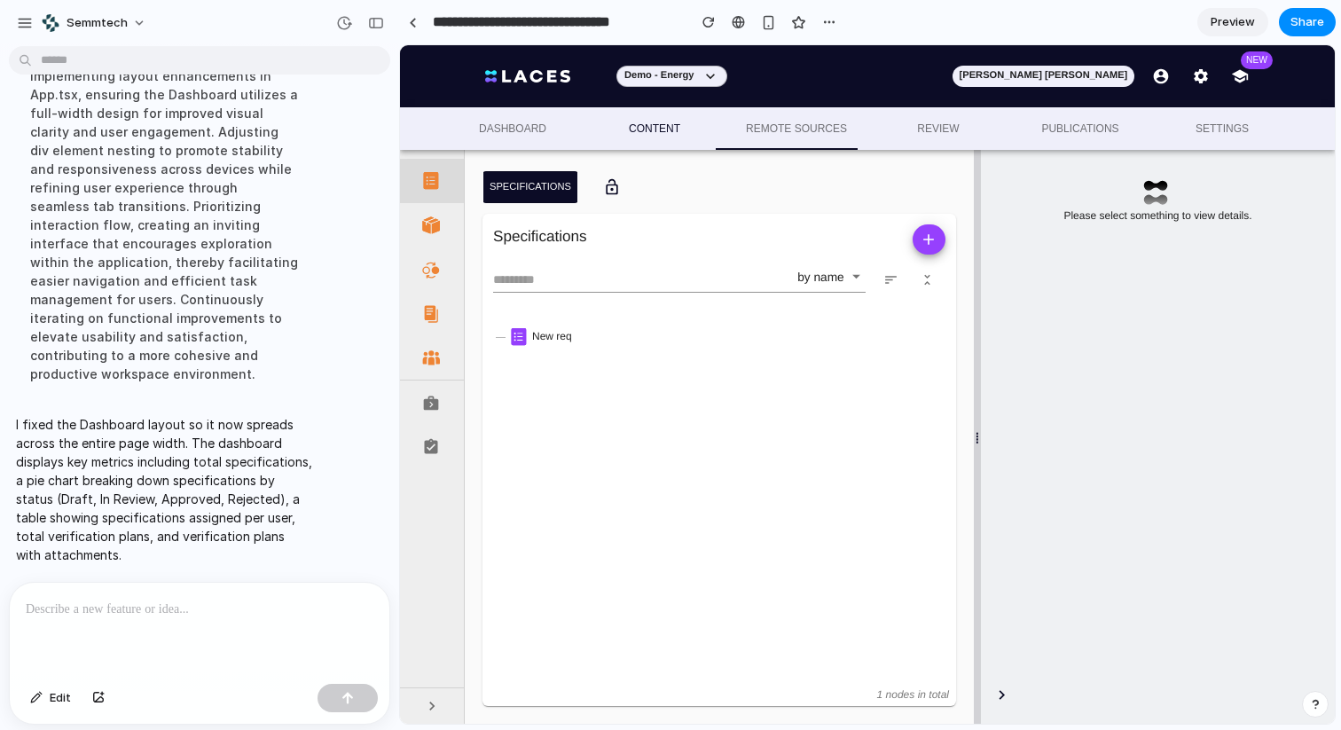
click at [493, 136] on span "Dashboard" at bounding box center [512, 129] width 121 height 19
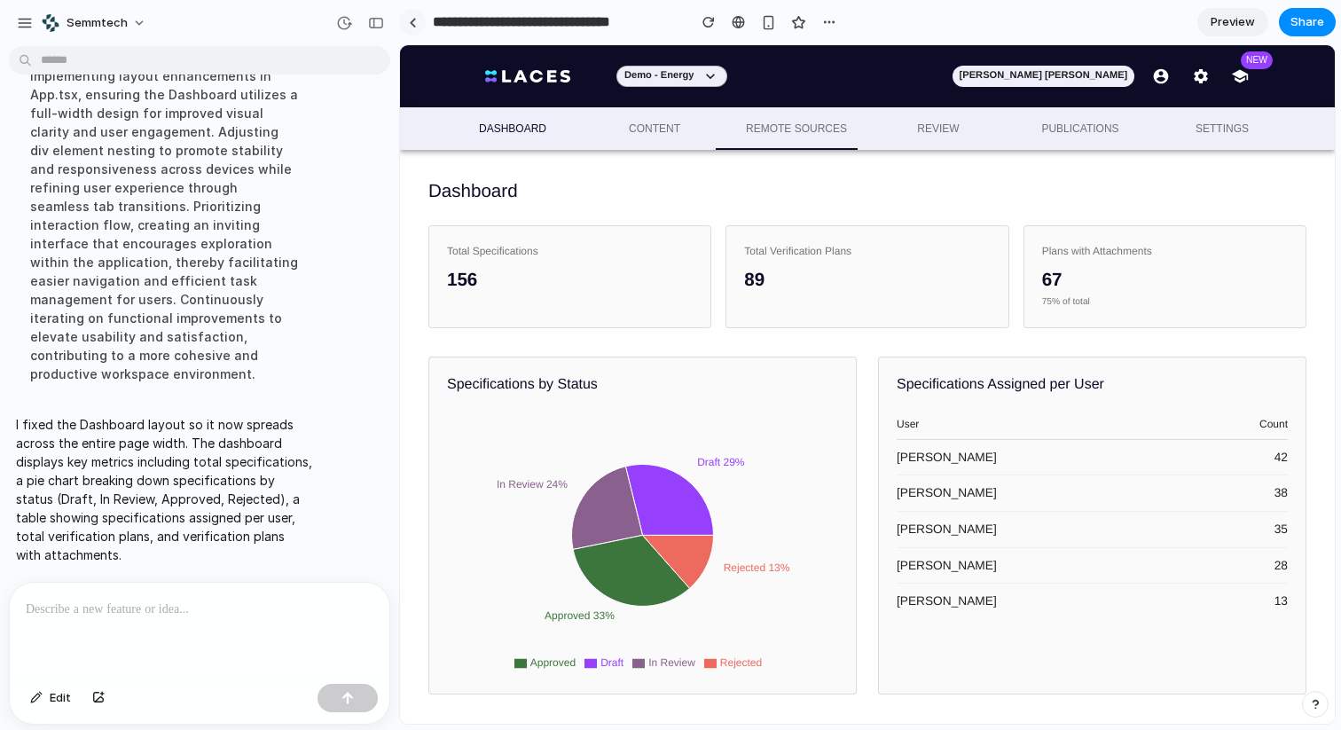
click at [408, 15] on link at bounding box center [412, 22] width 27 height 27
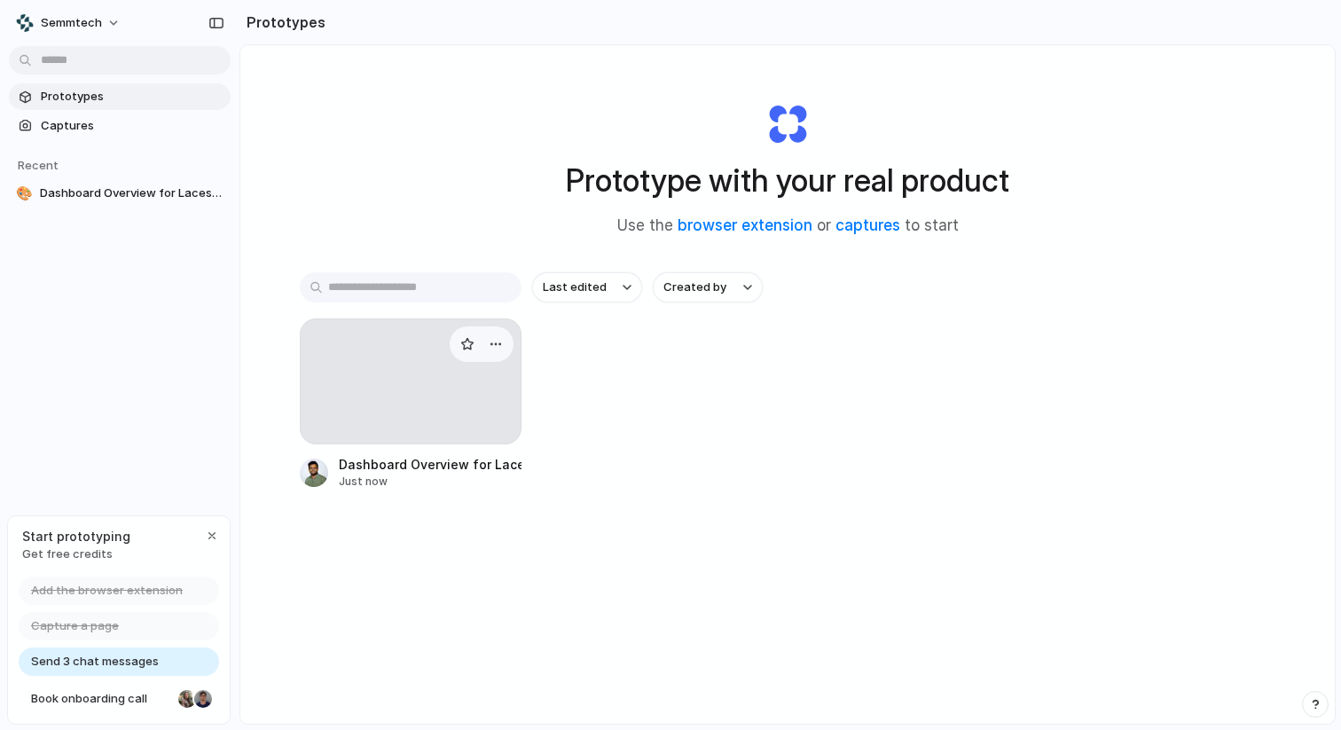
click at [440, 396] on div at bounding box center [411, 381] width 222 height 126
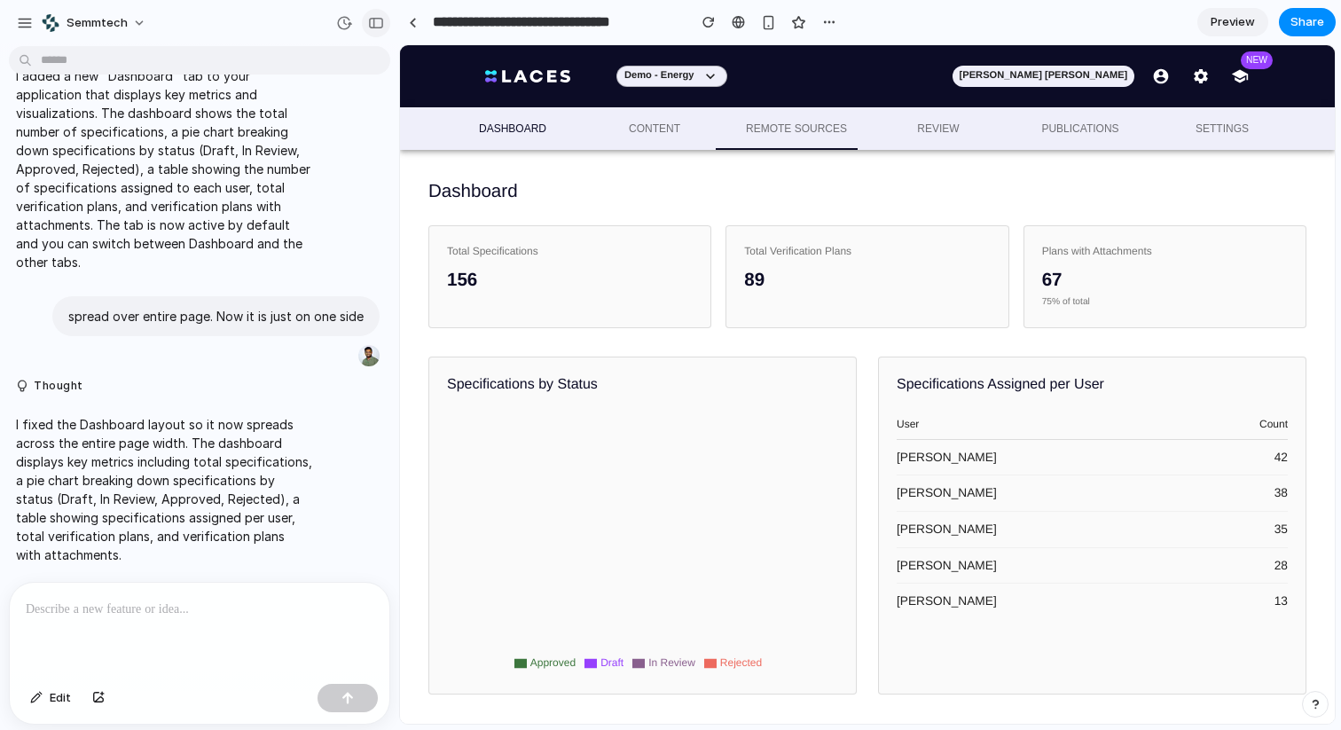
click at [372, 26] on div "button" at bounding box center [376, 23] width 16 height 12
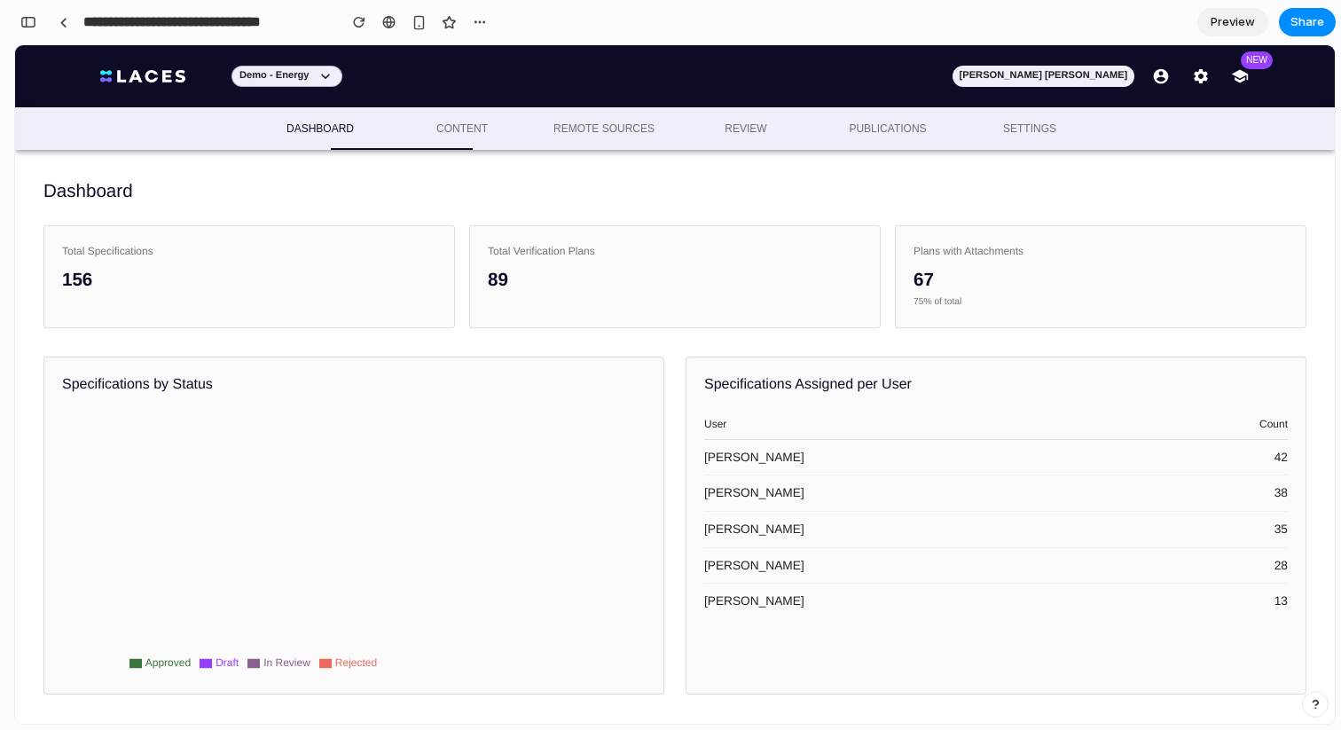
scroll to position [680, 0]
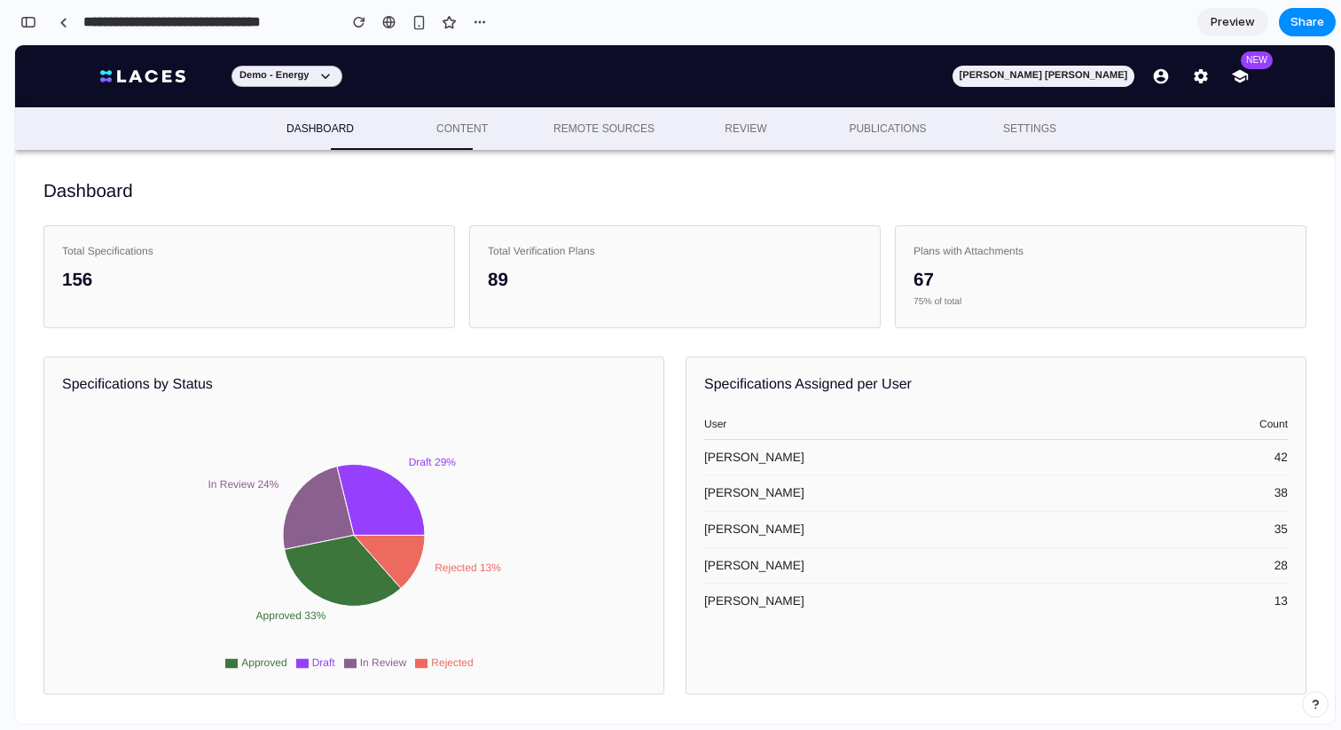
click at [961, 247] on div "Plans with Attachments" at bounding box center [1101, 251] width 374 height 15
click at [477, 27] on div "button" at bounding box center [480, 22] width 14 height 14
click at [542, 21] on div "Duplicate Delete" at bounding box center [670, 365] width 1341 height 730
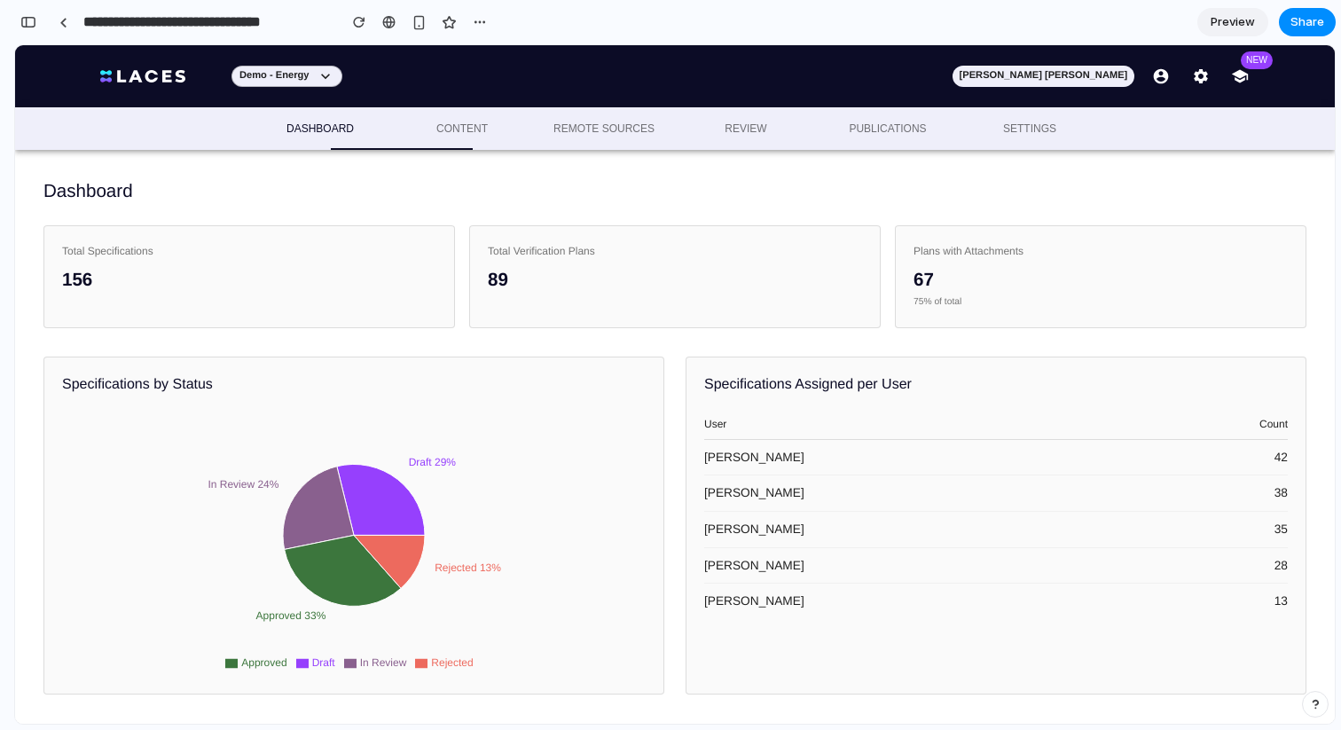
click at [851, 192] on h1 "Dashboard" at bounding box center [674, 191] width 1263 height 26
click at [1236, 15] on span "Preview" at bounding box center [1233, 22] width 44 height 18
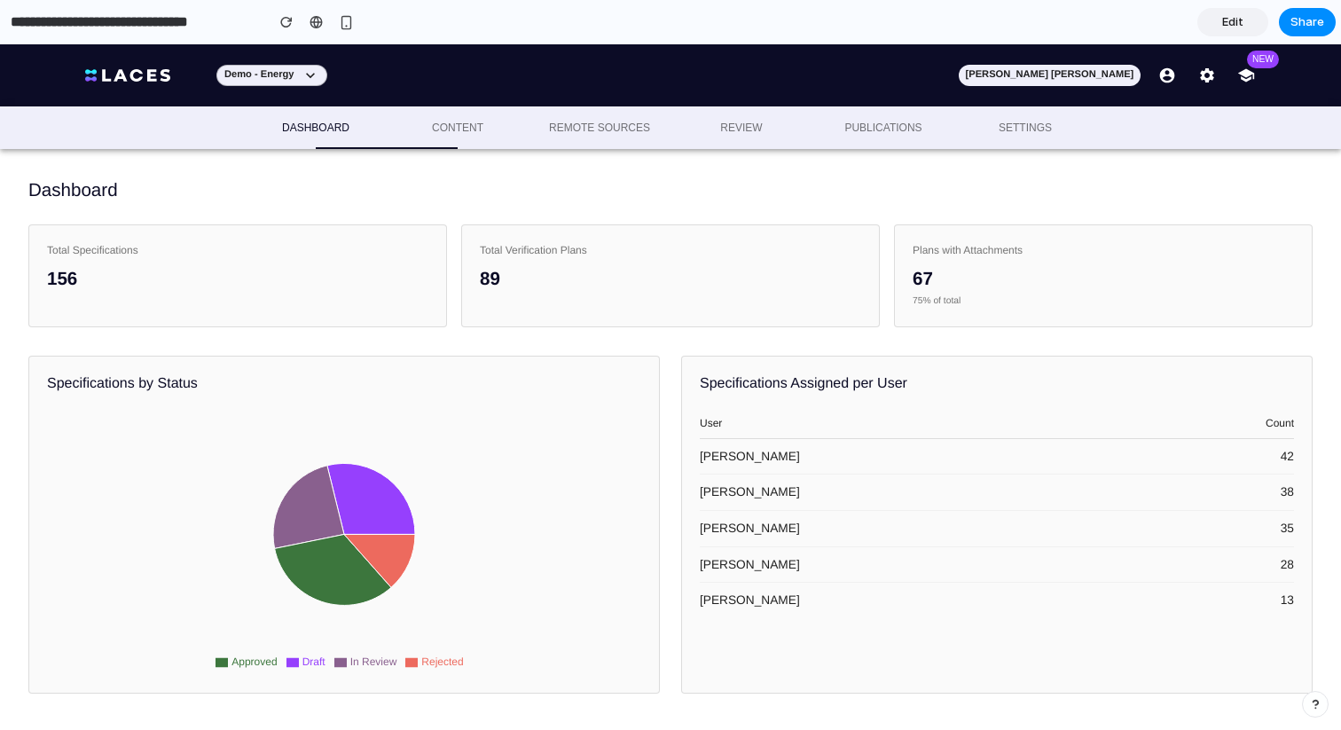
click at [1230, 23] on span "Edit" at bounding box center [1232, 22] width 21 height 18
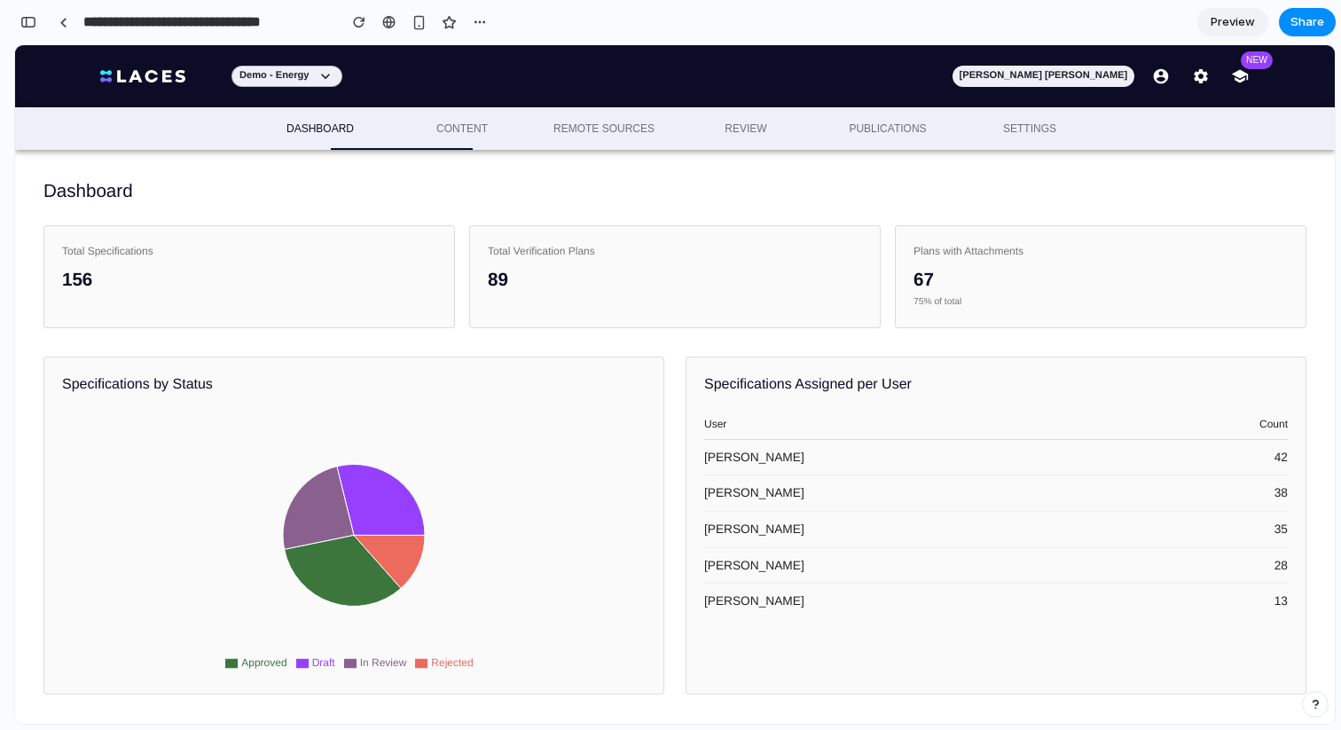
scroll to position [867, 0]
click at [1230, 23] on span "Preview" at bounding box center [1233, 22] width 44 height 18
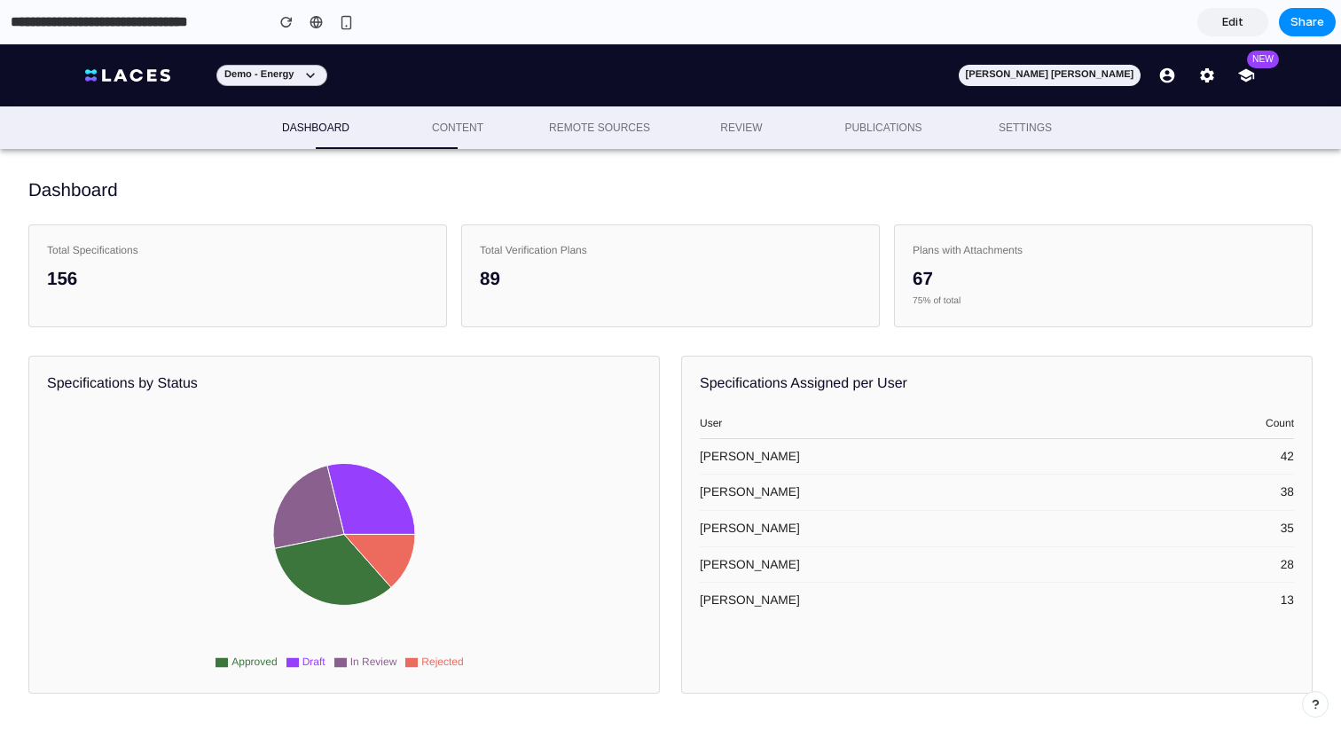
click at [957, 239] on div "Plans with Attachments 67 75 % of total" at bounding box center [1103, 275] width 419 height 102
click at [956, 246] on div "Plans with Attachments" at bounding box center [1103, 250] width 381 height 15
click at [1315, 705] on div "button" at bounding box center [1315, 704] width 12 height 12
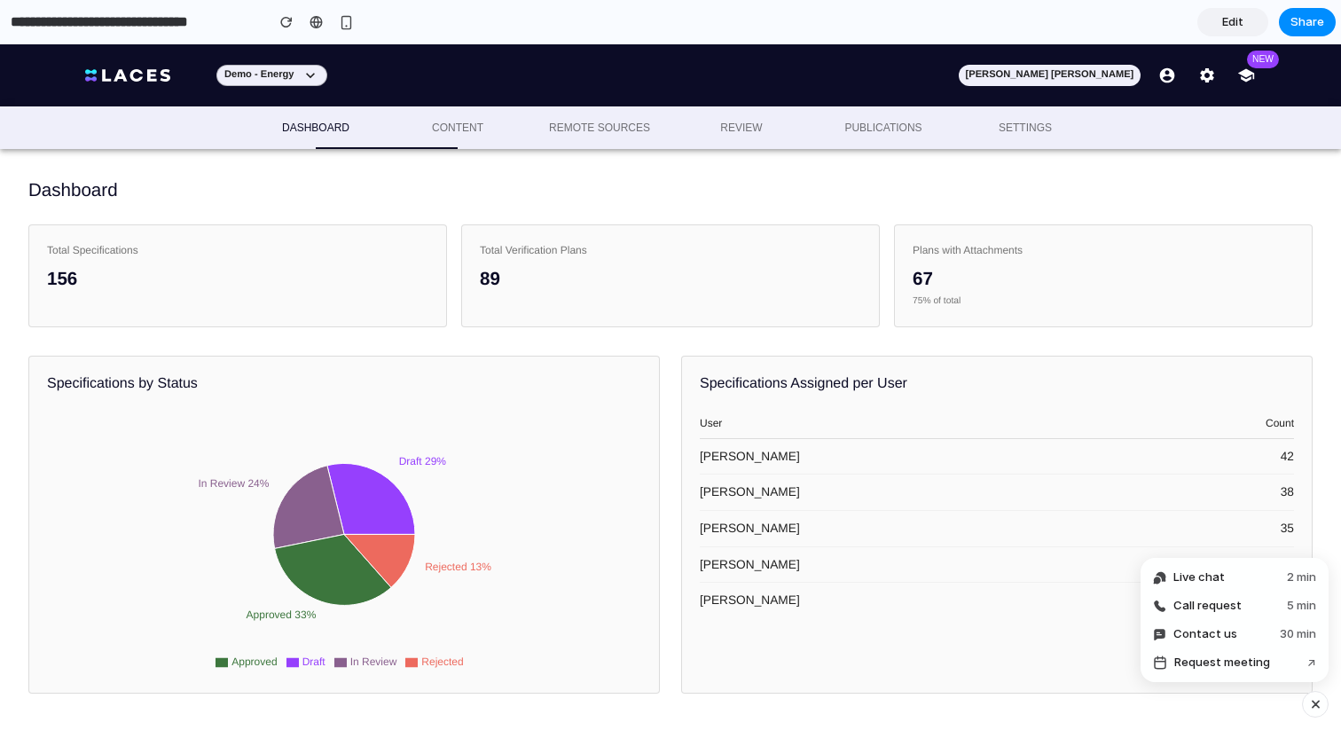
click at [1313, 436] on div "Dashboard Total Specifications 156 Total Verification Plans 89 Plans with Attac…" at bounding box center [670, 439] width 1341 height 581
click at [1317, 707] on div "button" at bounding box center [1315, 704] width 15 height 21
click at [728, 462] on td "John Doe" at bounding box center [931, 456] width 463 height 36
click at [1221, 16] on link "Edit" at bounding box center [1232, 22] width 71 height 28
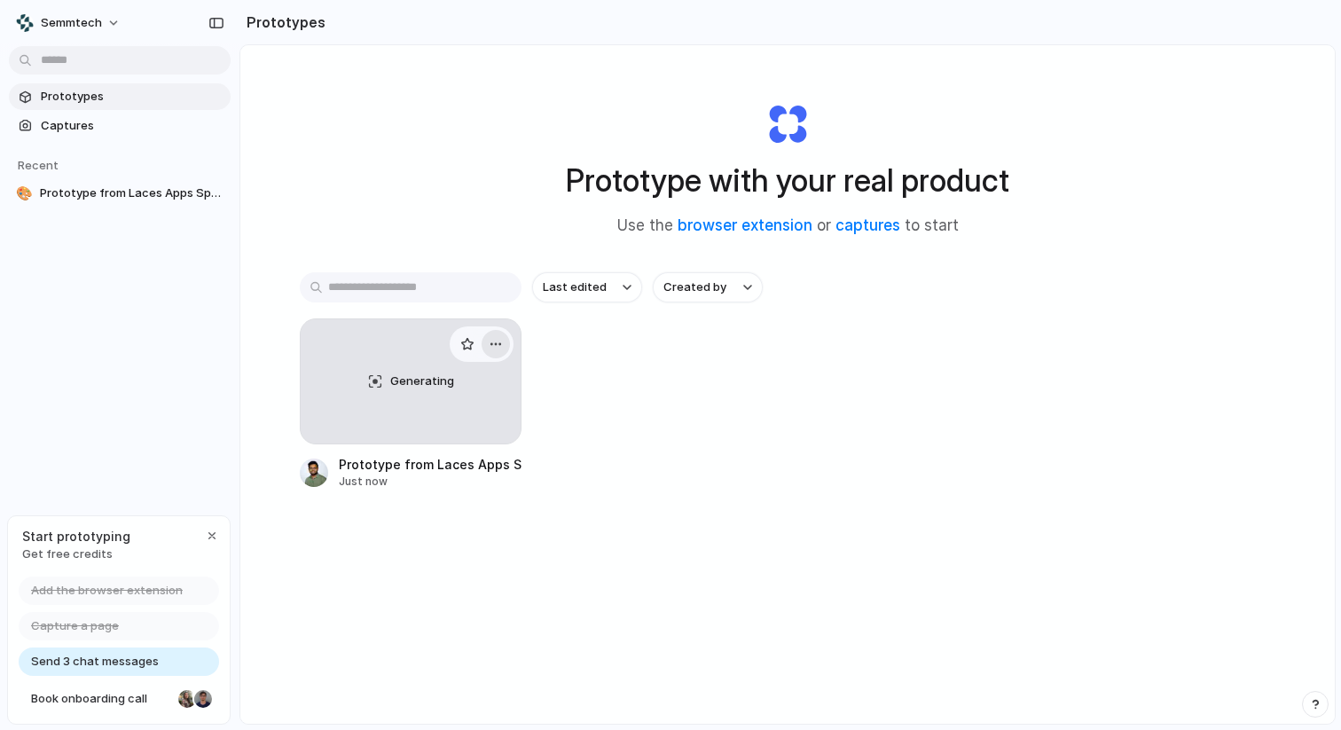
click at [494, 347] on div "button" at bounding box center [496, 344] width 14 height 14
click at [632, 443] on div "Open in new tab Rename Copy link Delete" at bounding box center [670, 365] width 1341 height 730
click at [398, 391] on div "Generating" at bounding box center [411, 381] width 220 height 124
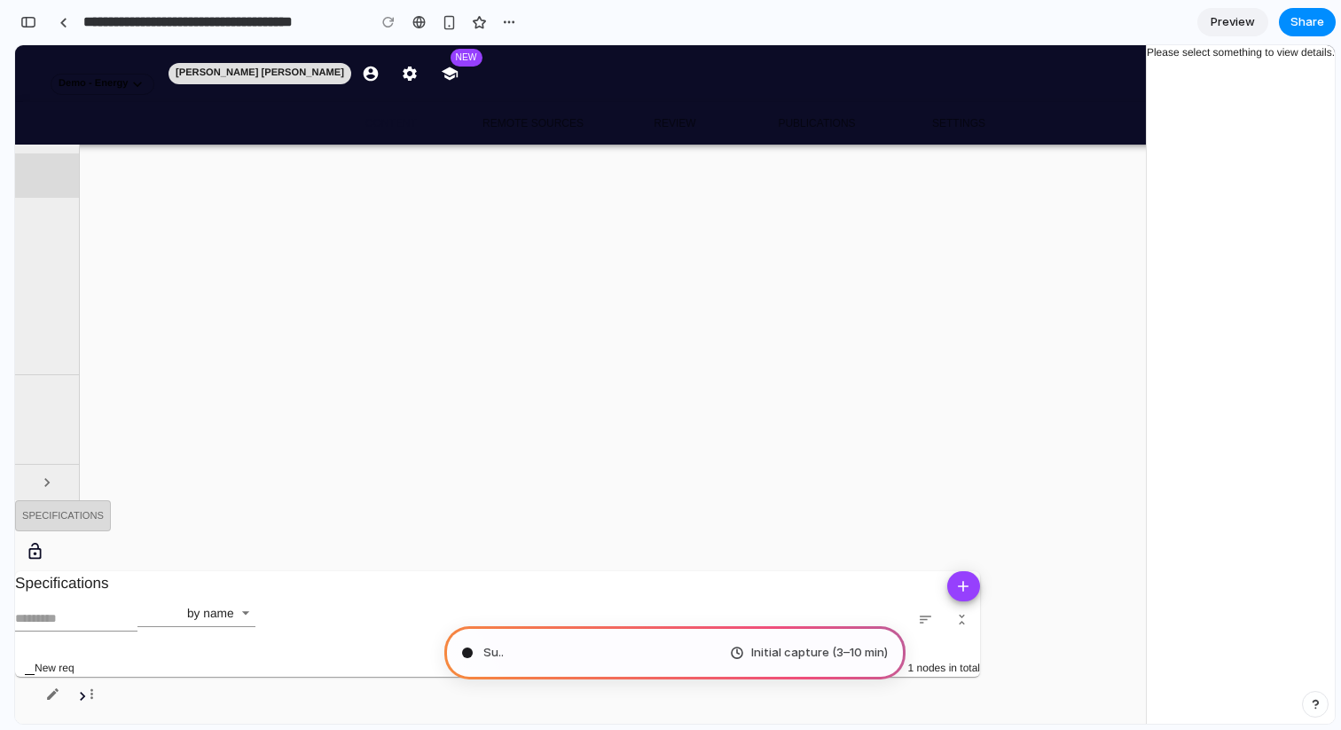
type input "**********"
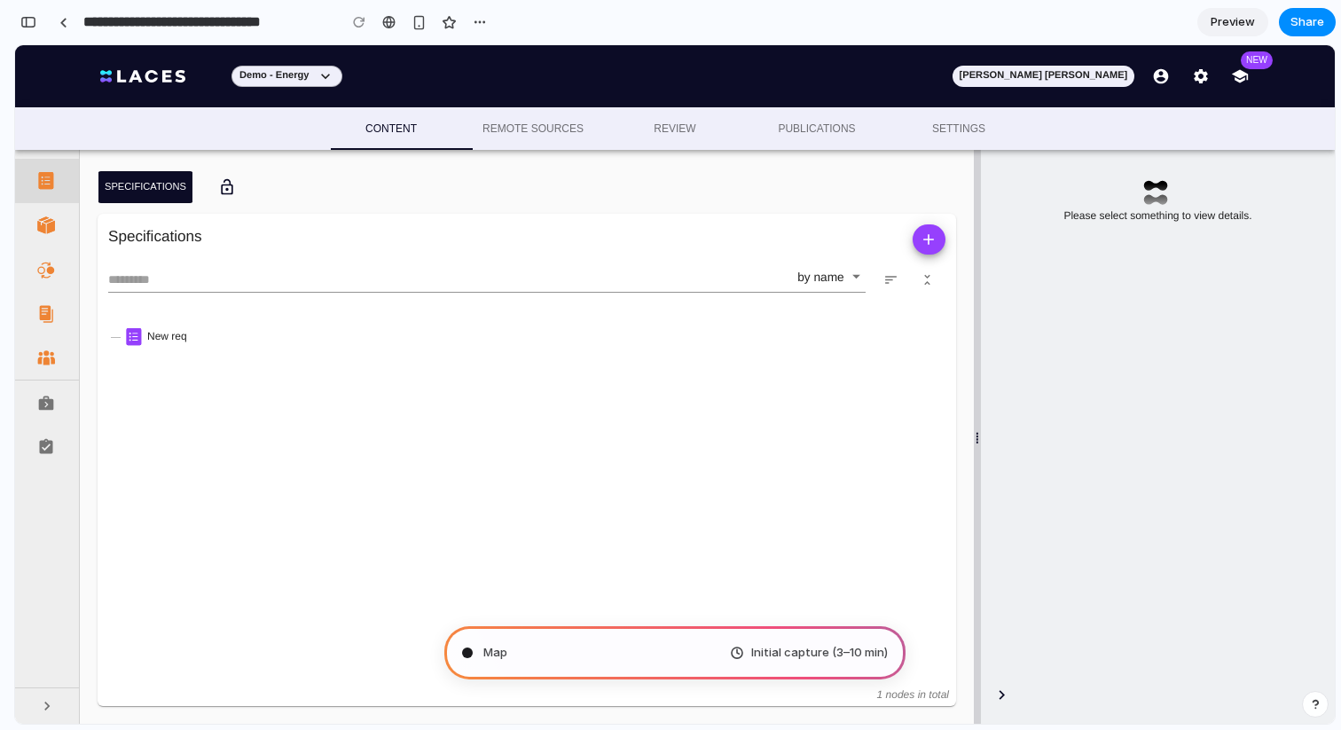
scroll to position [696, 0]
